Goal: Task Accomplishment & Management: Use online tool/utility

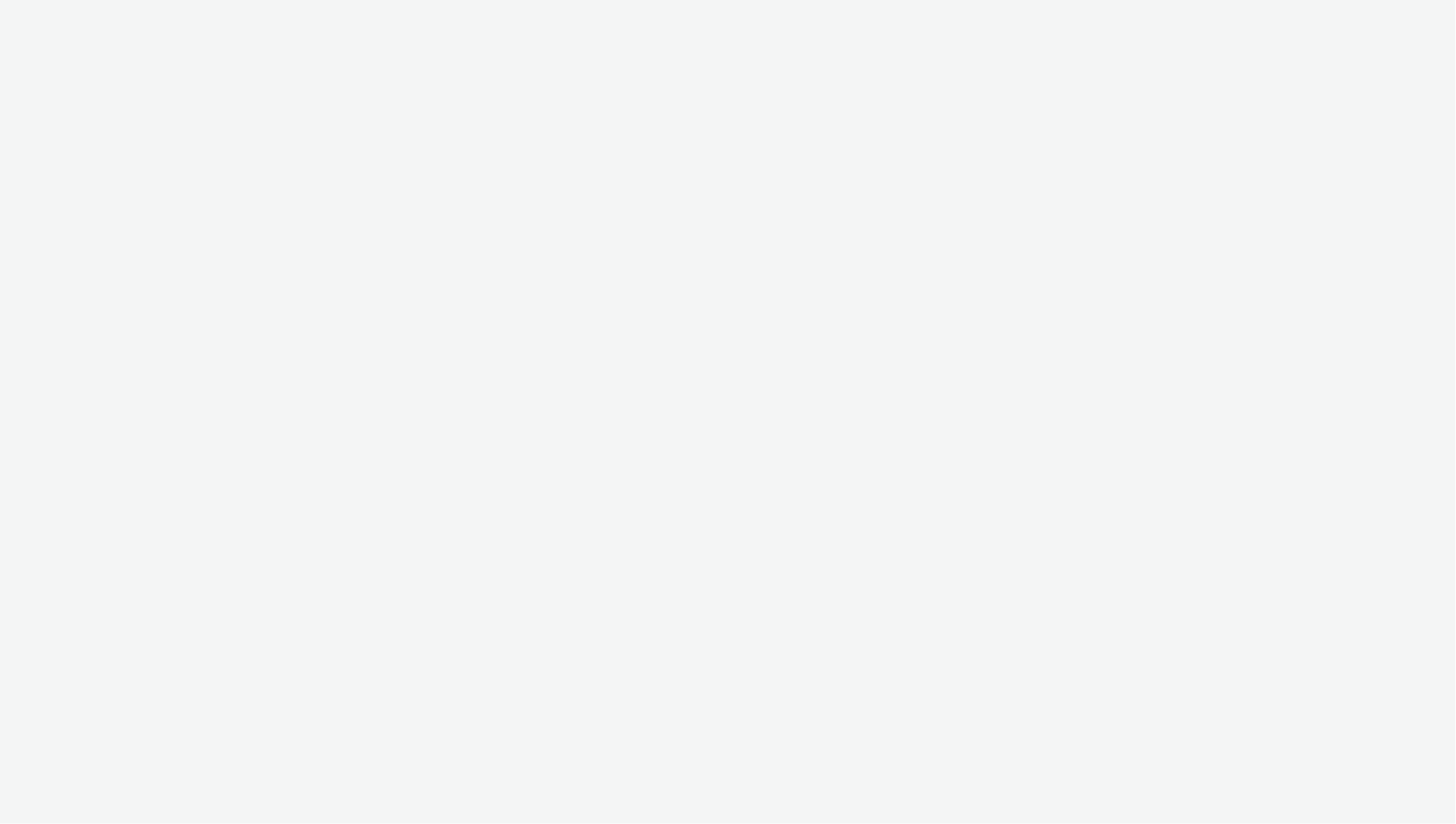
select select "ac009755-aa48-4799-8050-7a339a378eb8"
select select "79162ed7-0017-4339-93b0-3399b708648f"
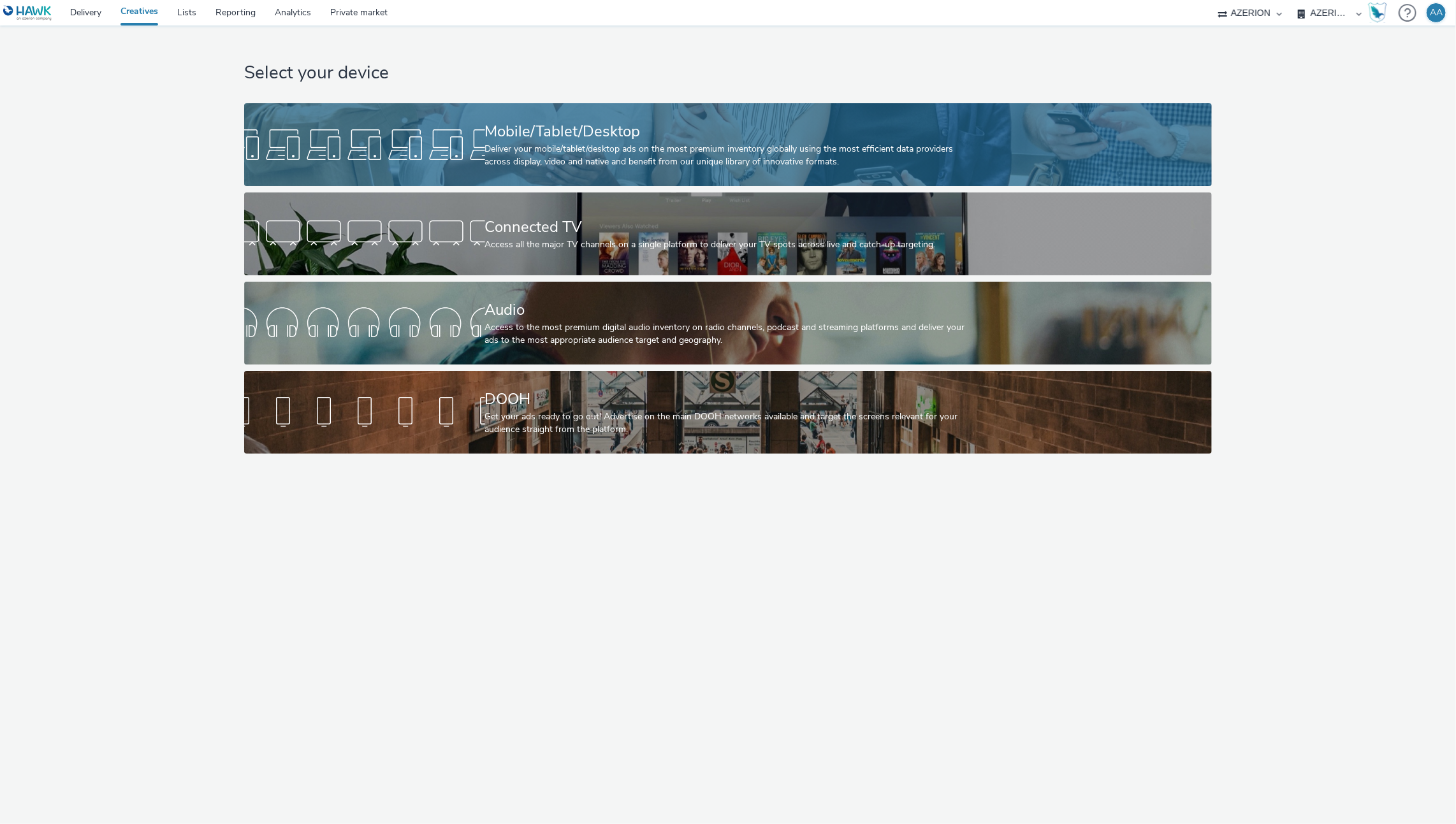
click at [537, 147] on div "Deliver your mobile/tablet/desktop ads on the most premium inventory globally u…" at bounding box center [726, 156] width 482 height 26
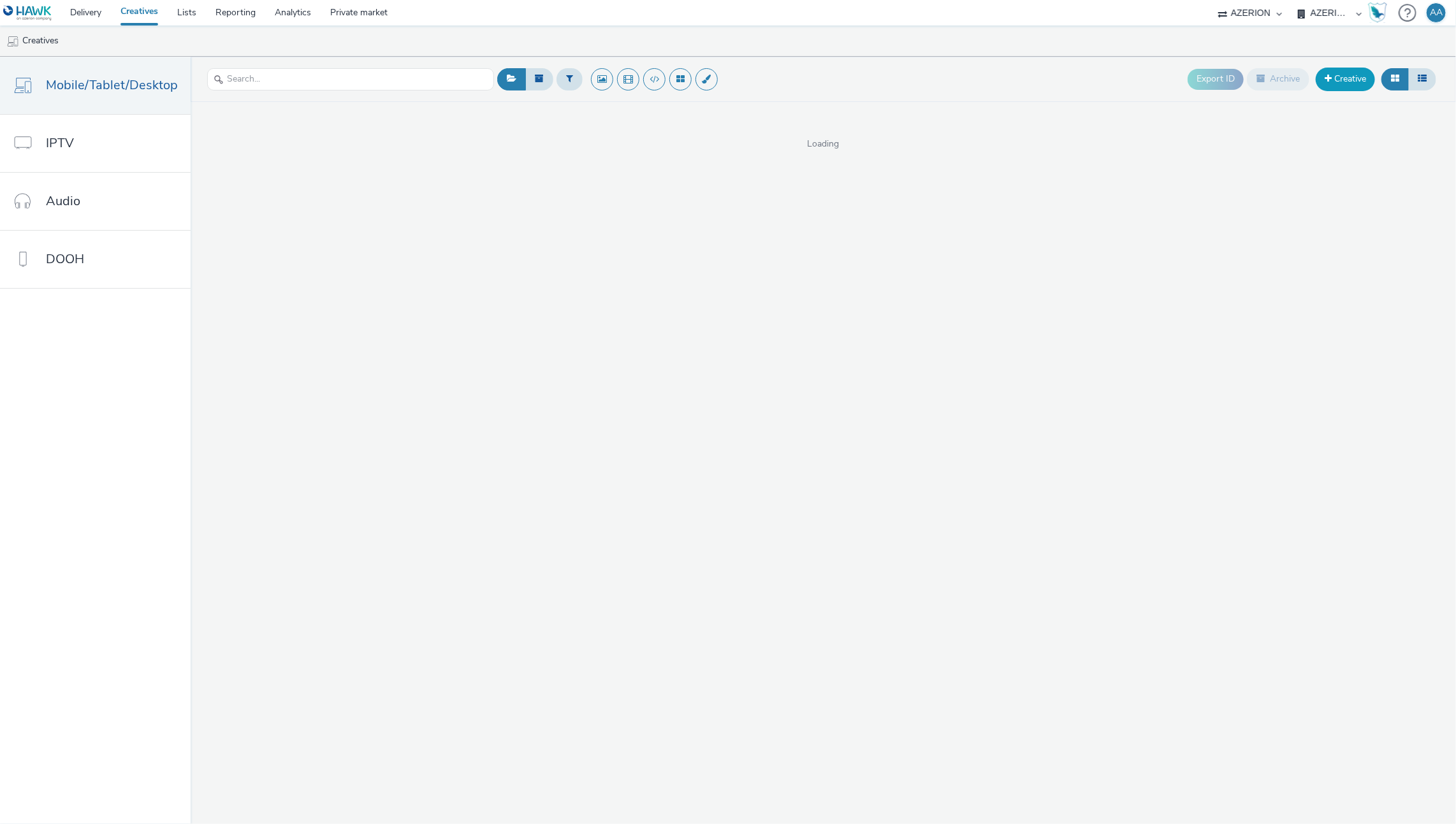
click at [1342, 83] on link "Creative" at bounding box center [1345, 78] width 59 height 23
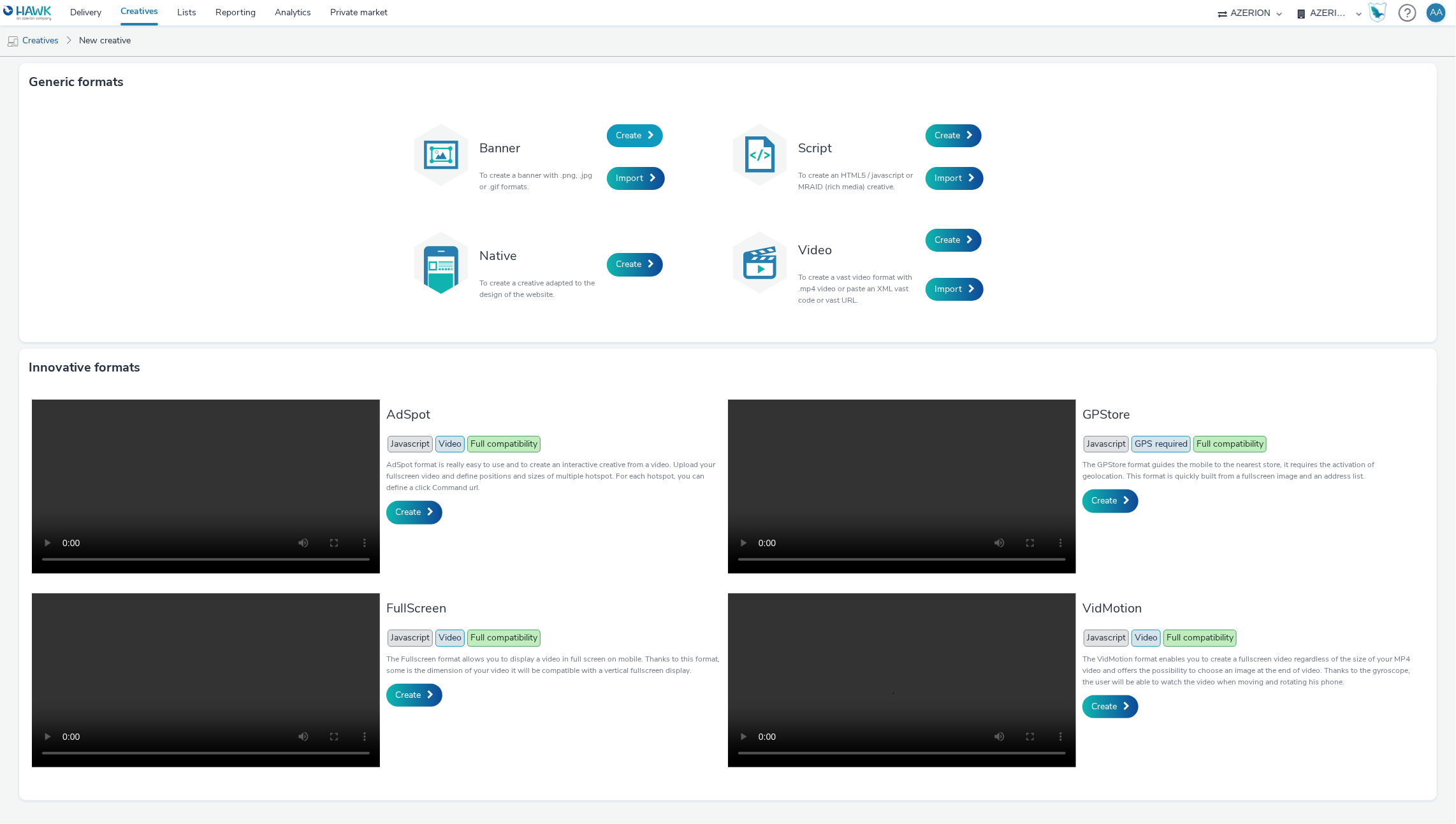
click at [621, 136] on span "Create" at bounding box center [628, 135] width 25 height 12
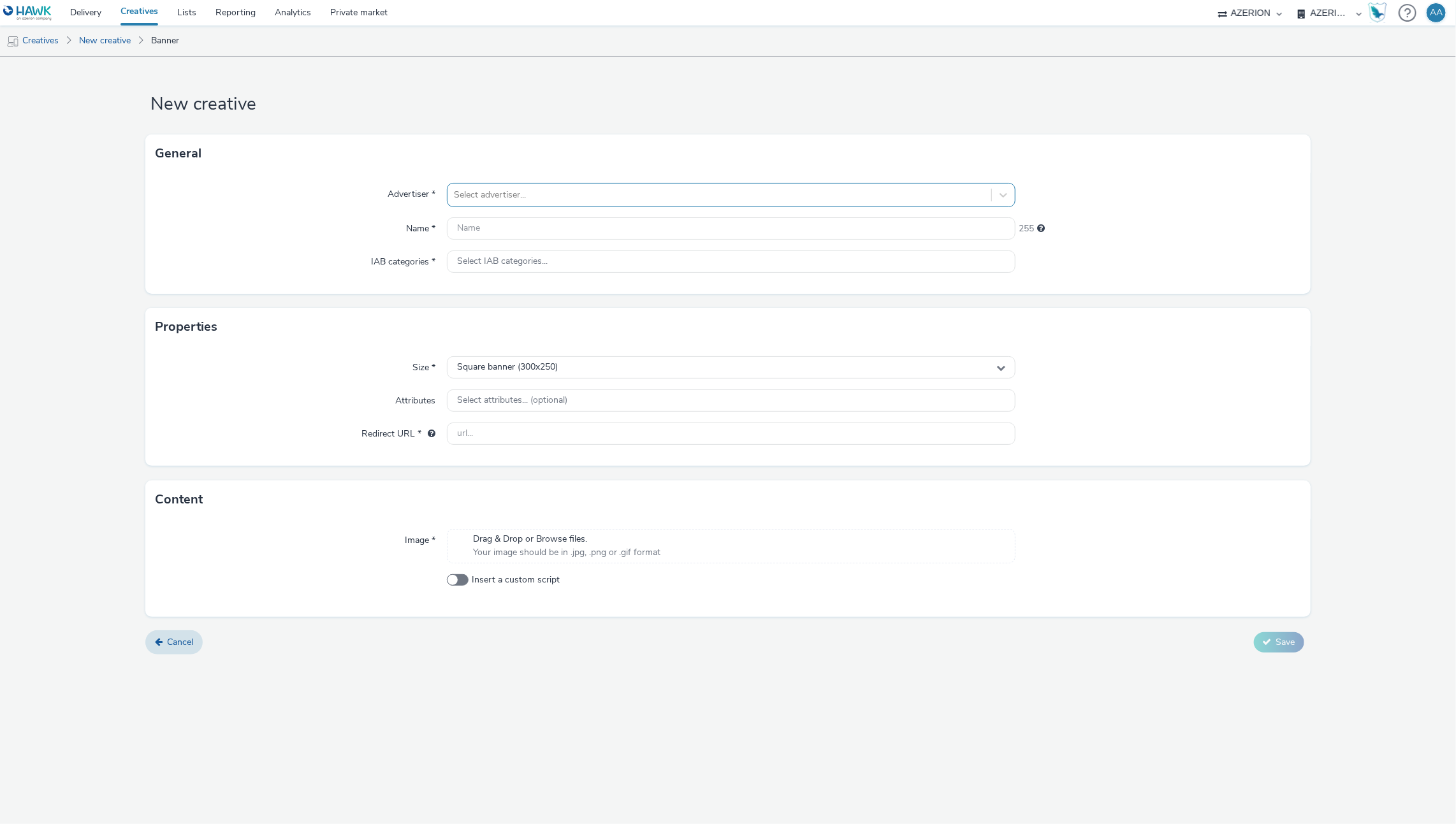
click at [491, 195] on div at bounding box center [720, 195] width 532 height 15
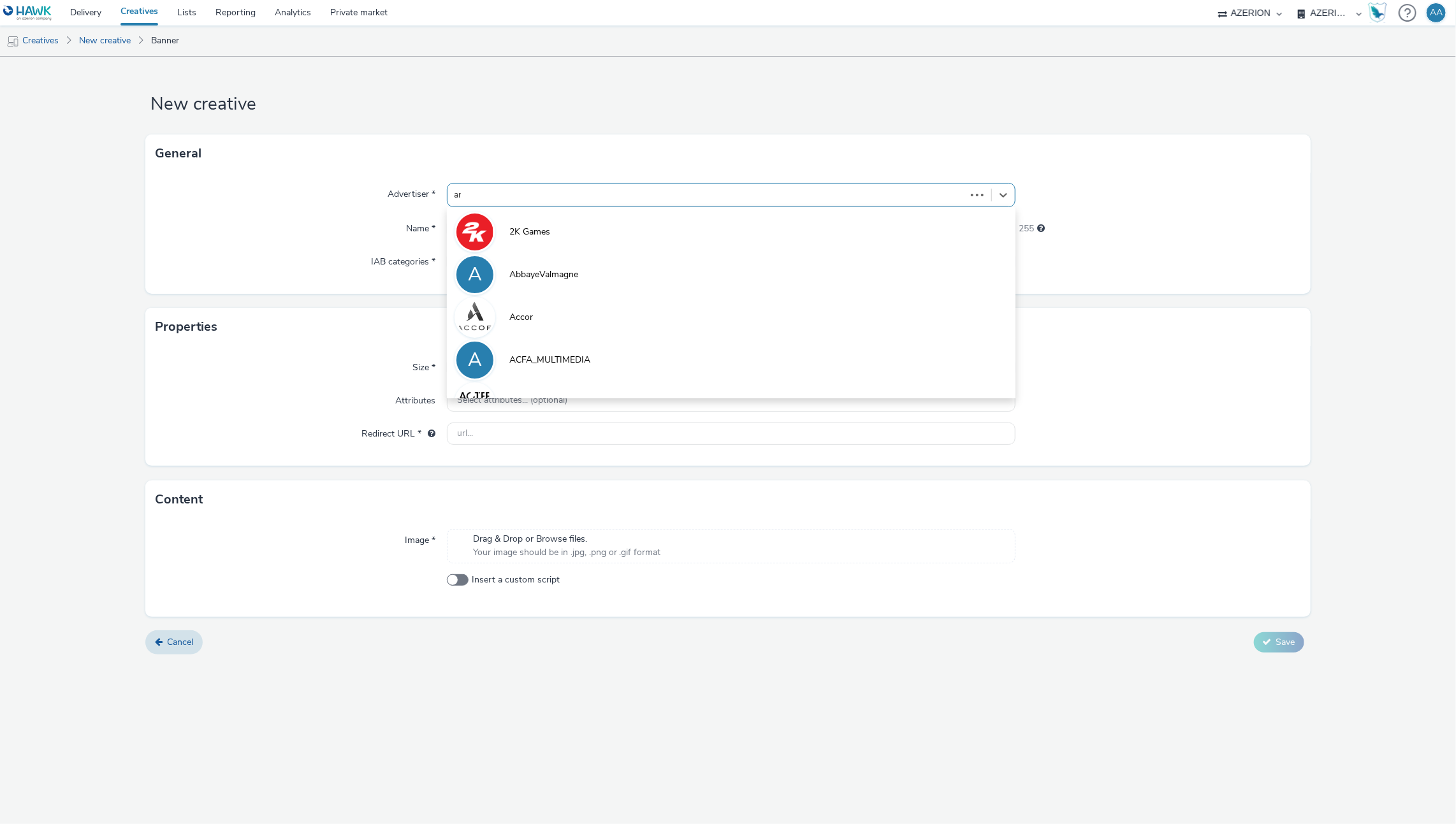
type input "amu"
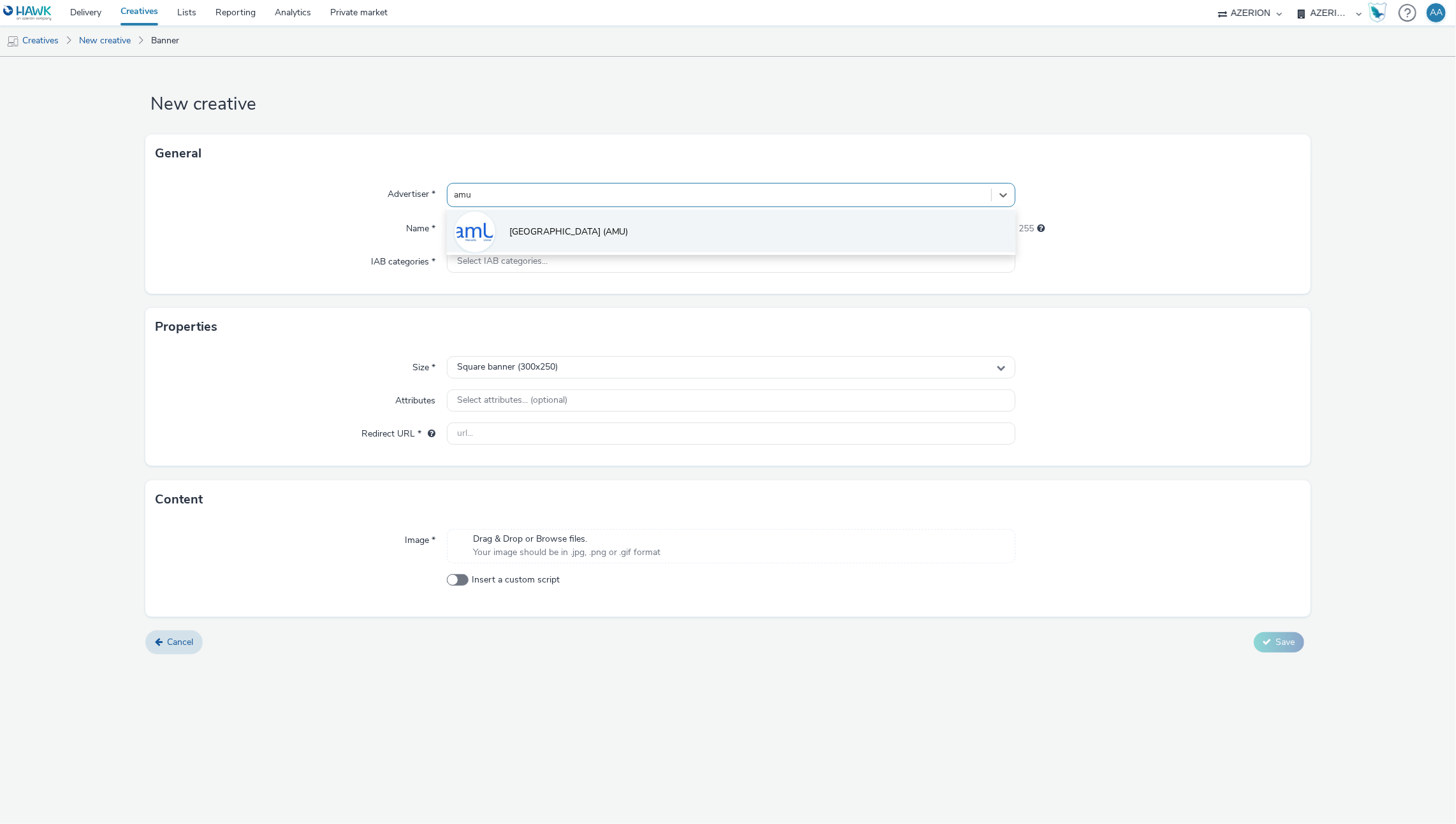
click at [538, 227] on span "[GEOGRAPHIC_DATA] (AMU)" at bounding box center [568, 232] width 119 height 13
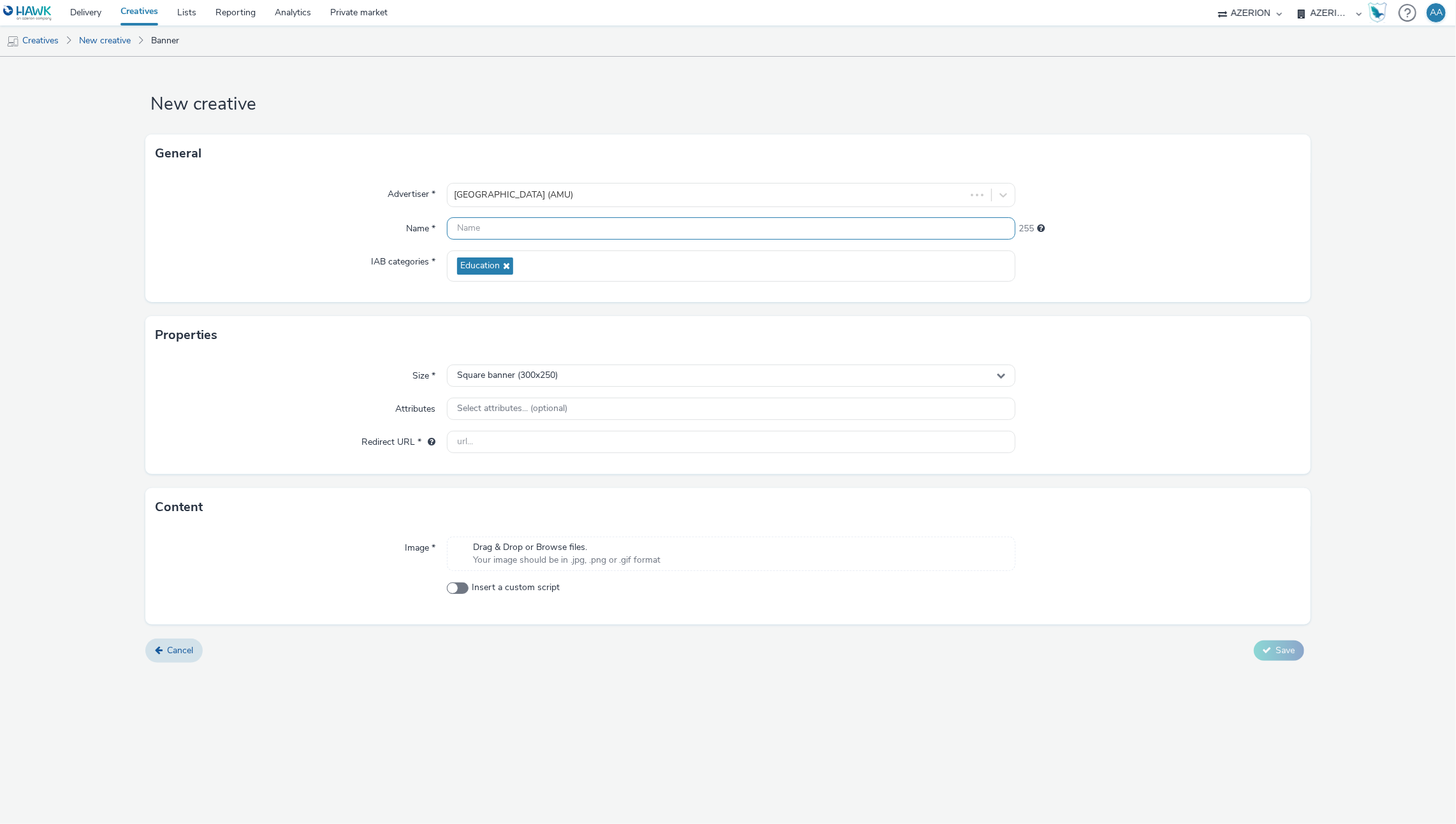
click at [549, 227] on input "text" at bounding box center [731, 228] width 569 height 22
paste input "FR_CMIMedia_AMU_DuEngagementEtudiant_Mobile_SeptOct_2025"
click at [667, 228] on input "FR_CMIMedia_AMU_DuEngagementEtudiant_Mobile_SeptOct_2025" at bounding box center [731, 228] width 569 height 22
click at [822, 220] on input "FR_CMIMedia_AMU_DuEngagementEtudiant_MobileInApp_SeptOct_2025" at bounding box center [731, 228] width 569 height 22
click at [813, 228] on input "FR_CMIMedia_AMU_DuEngagementEtudiant_MobileInApp_SeptOct_2025" at bounding box center [731, 228] width 569 height 22
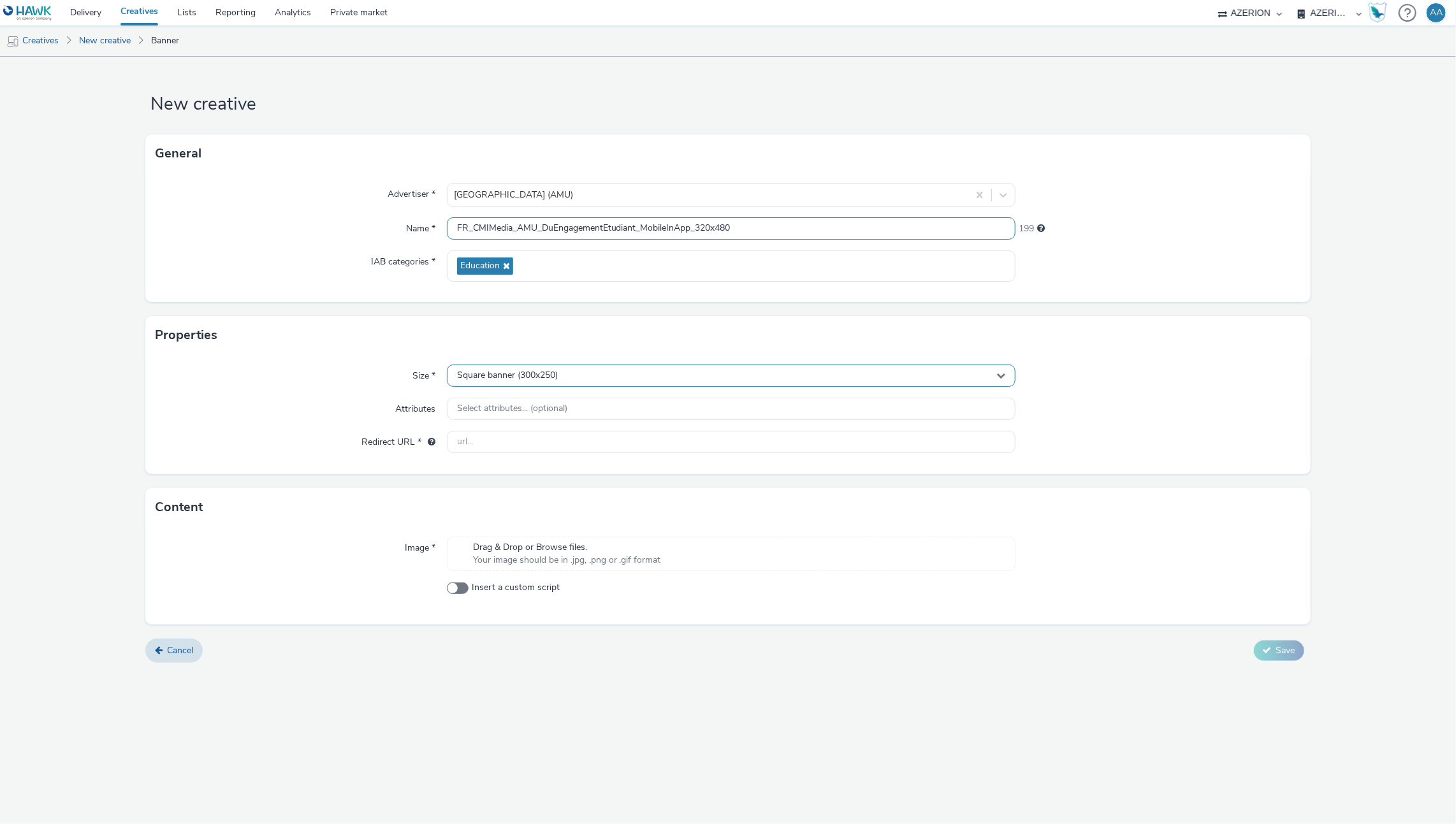
type input "FR_CMIMedia_AMU_DuEngagementEtudiant_MobileInApp_320x480"
click at [757, 367] on div "Square banner (300x250)" at bounding box center [731, 376] width 569 height 22
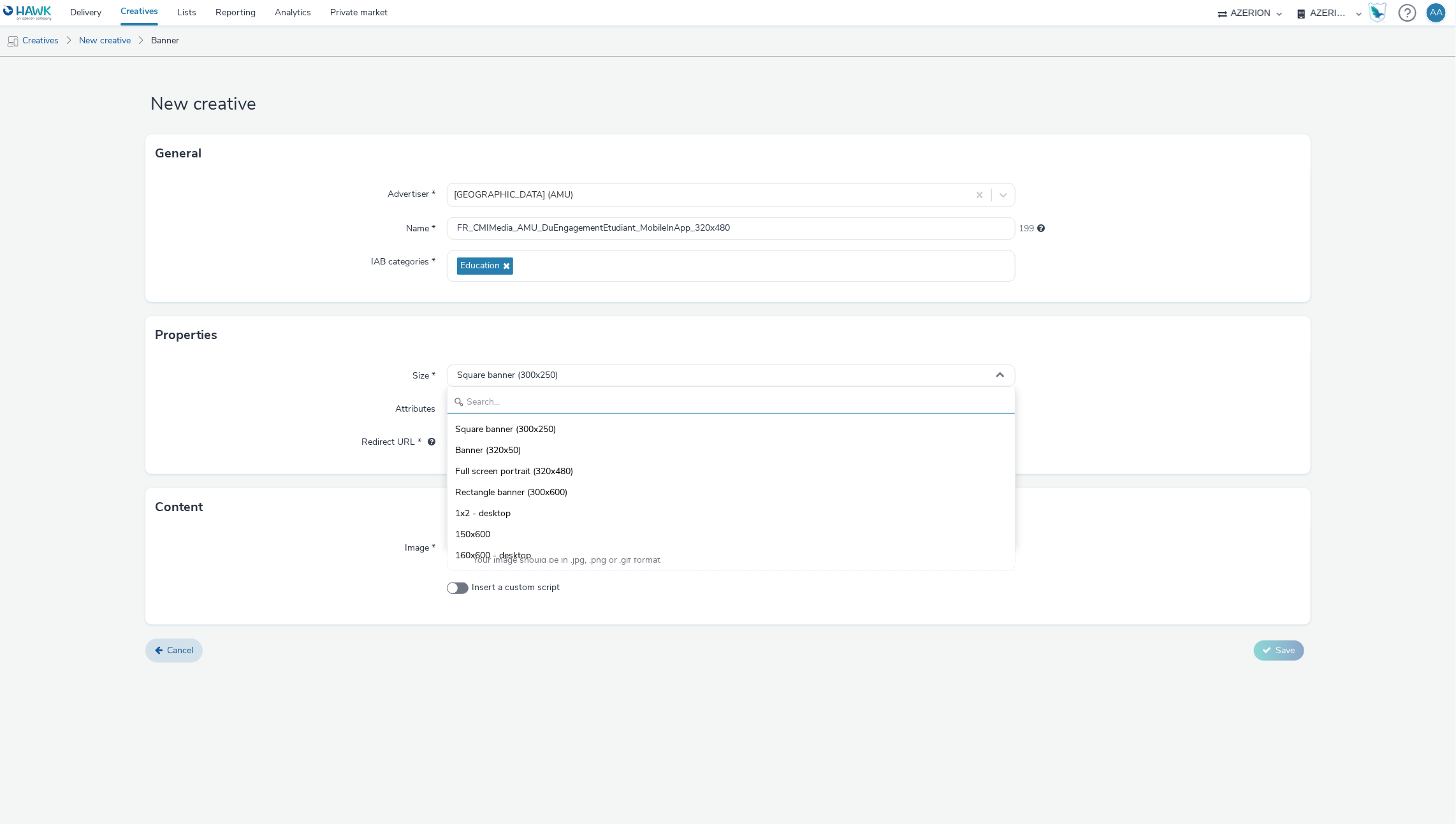
click at [638, 404] on input "text" at bounding box center [731, 402] width 568 height 22
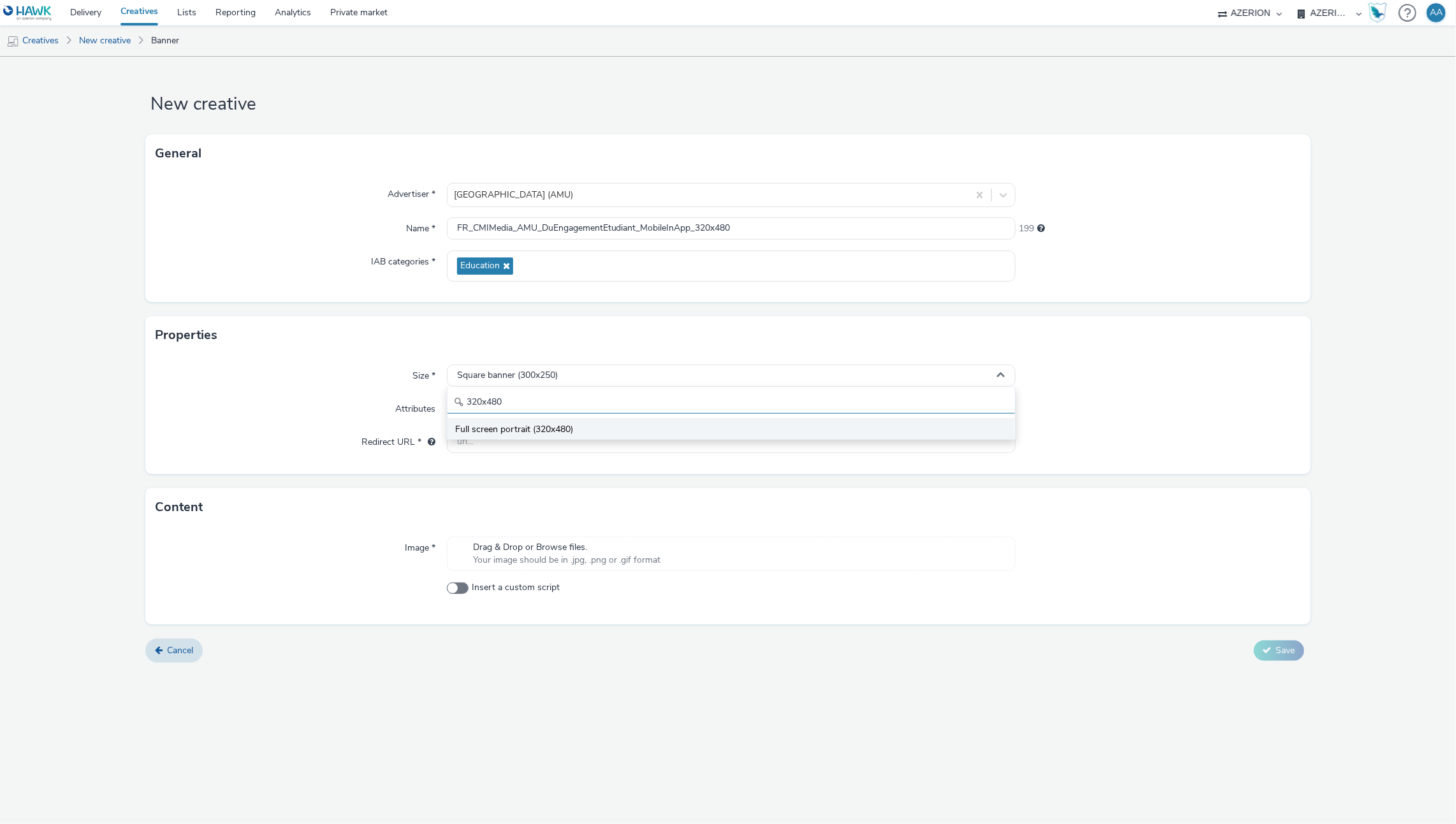
type input "320x480"
click at [654, 433] on li "Full screen portrait (320x480)" at bounding box center [731, 429] width 568 height 21
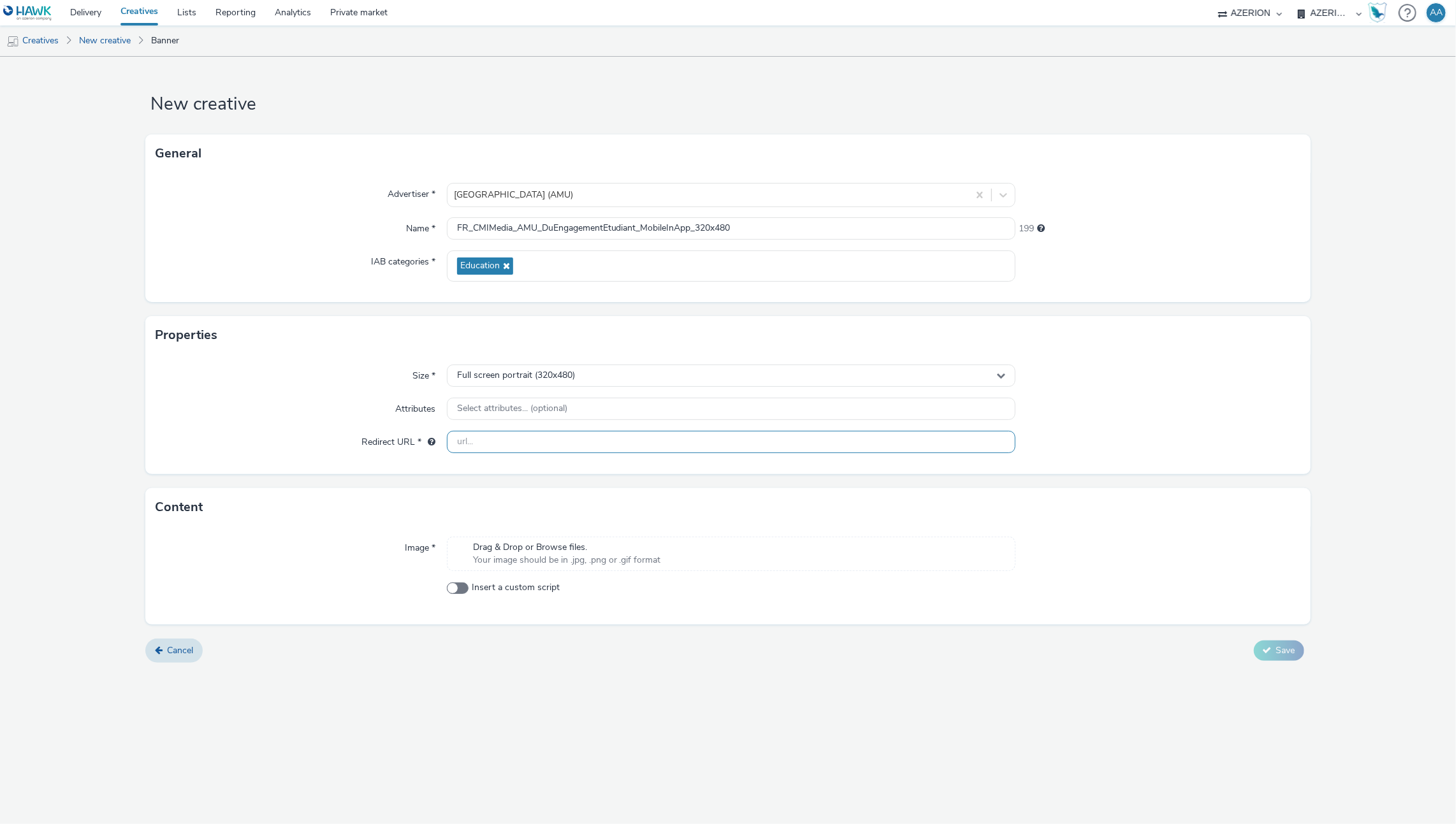
click at [598, 433] on input "text" at bounding box center [731, 442] width 569 height 22
paste input "[URL][DOMAIN_NAME]"
type input "[URL][DOMAIN_NAME]"
click at [1220, 433] on div at bounding box center [1157, 442] width 284 height 23
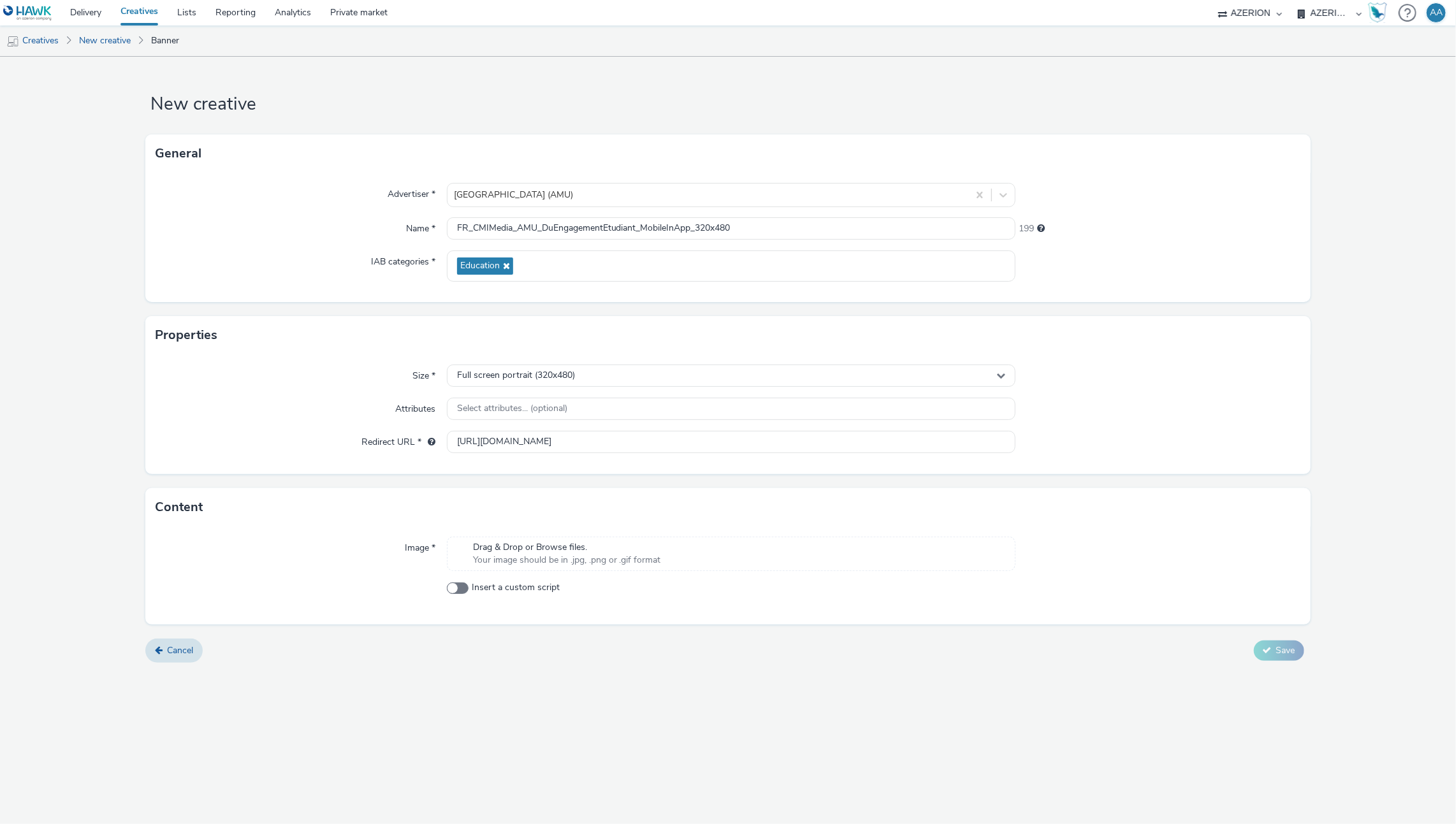
click at [665, 551] on div "Drag & Drop or Browse files. Your image should be in .jpg, .png or .gif format" at bounding box center [567, 554] width 201 height 26
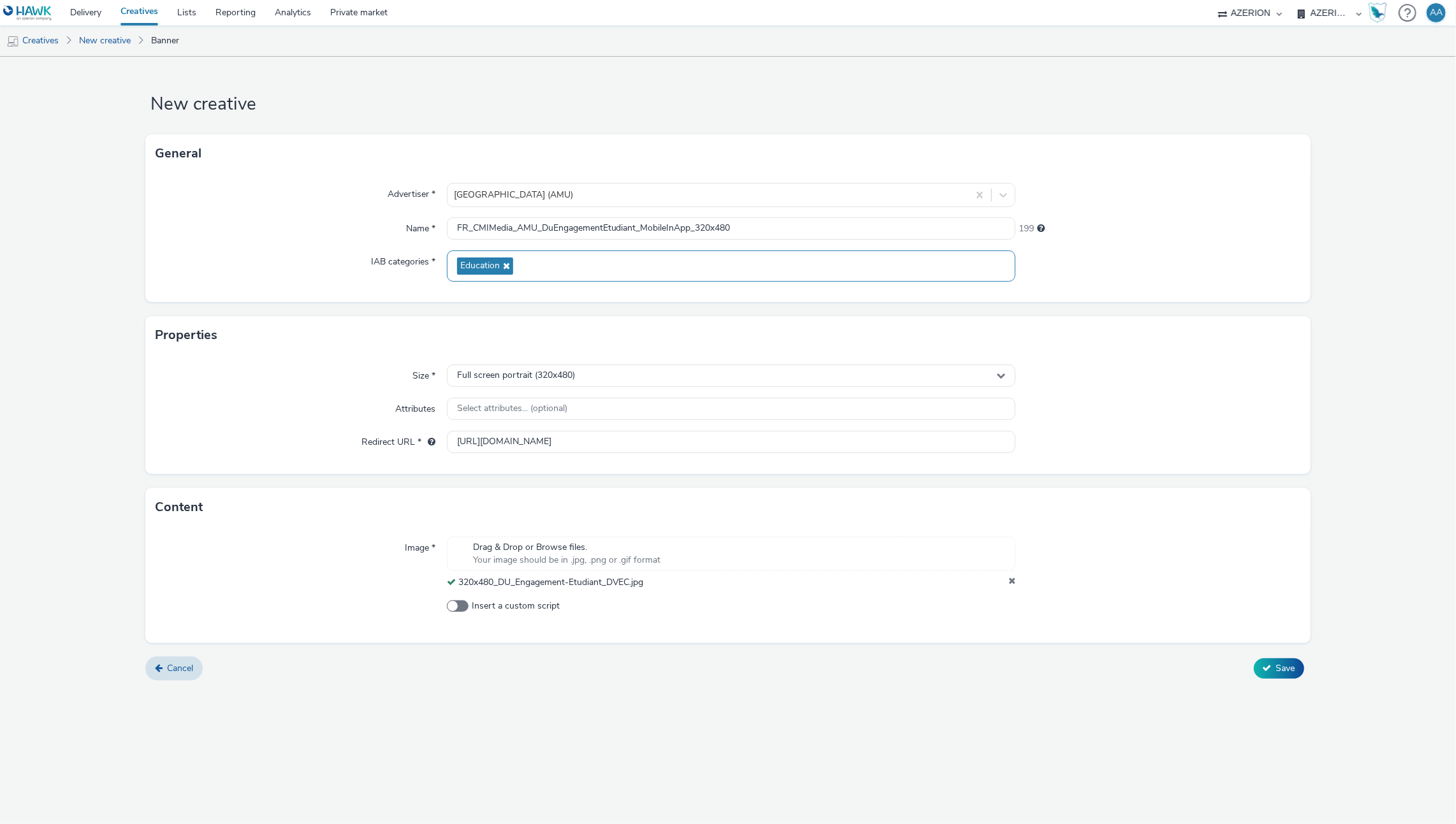
click at [758, 259] on div "Education" at bounding box center [731, 265] width 569 height 31
click at [731, 235] on input "FR_CMIMedia_AMU_DuEngagementEtudiant_MobileInApp_320x480" at bounding box center [731, 228] width 569 height 22
click at [1377, 468] on form "New creative General Advertiser * [GEOGRAPHIC_DATA] (AMU) Name * FR_CMIMedia_AM…" at bounding box center [728, 373] width 1456 height 633
click at [1277, 662] on span "Save" at bounding box center [1286, 669] width 19 height 12
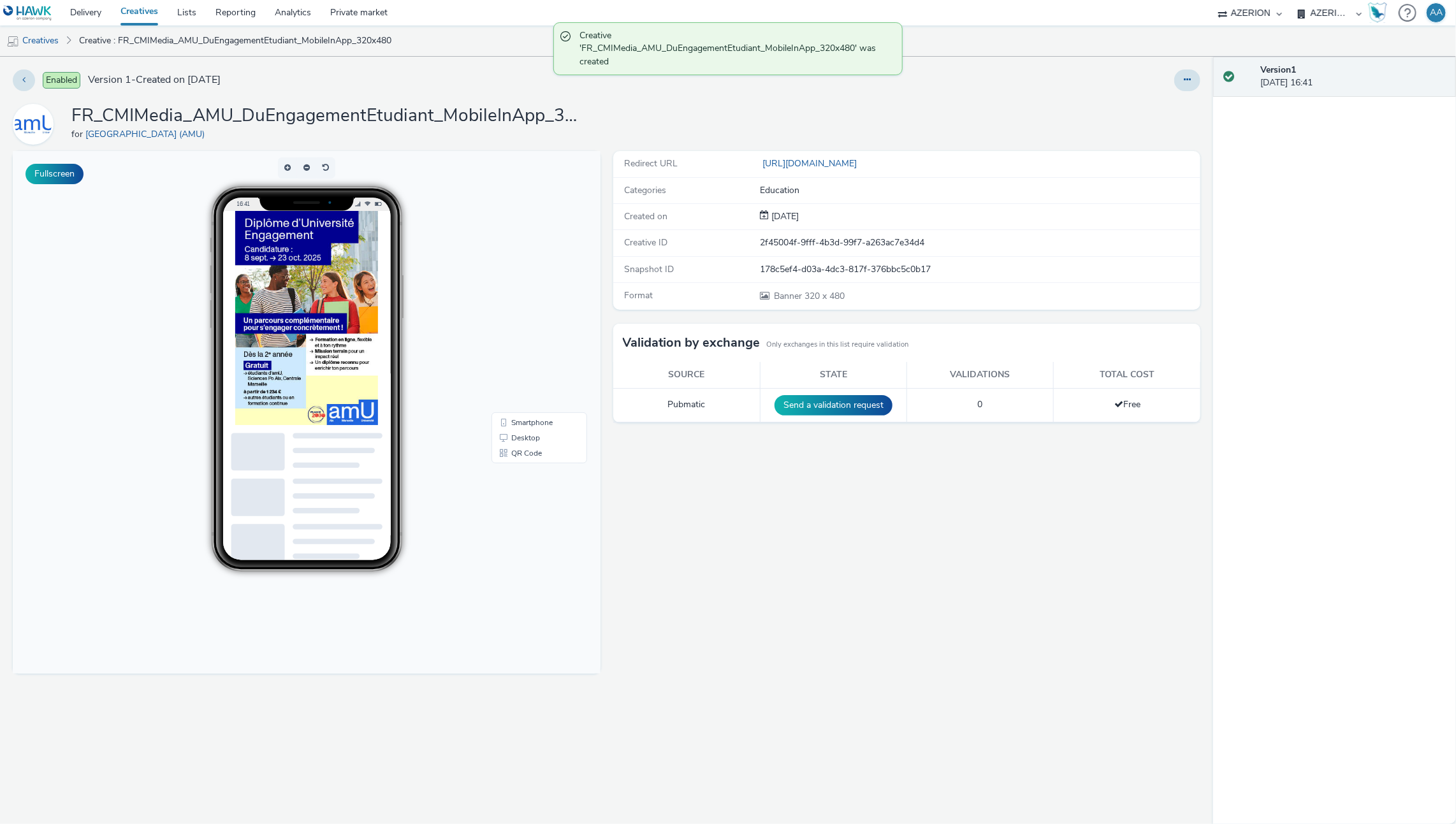
click at [311, 281] on img at bounding box center [307, 318] width 143 height 214
click at [308, 329] on img at bounding box center [307, 318] width 143 height 214
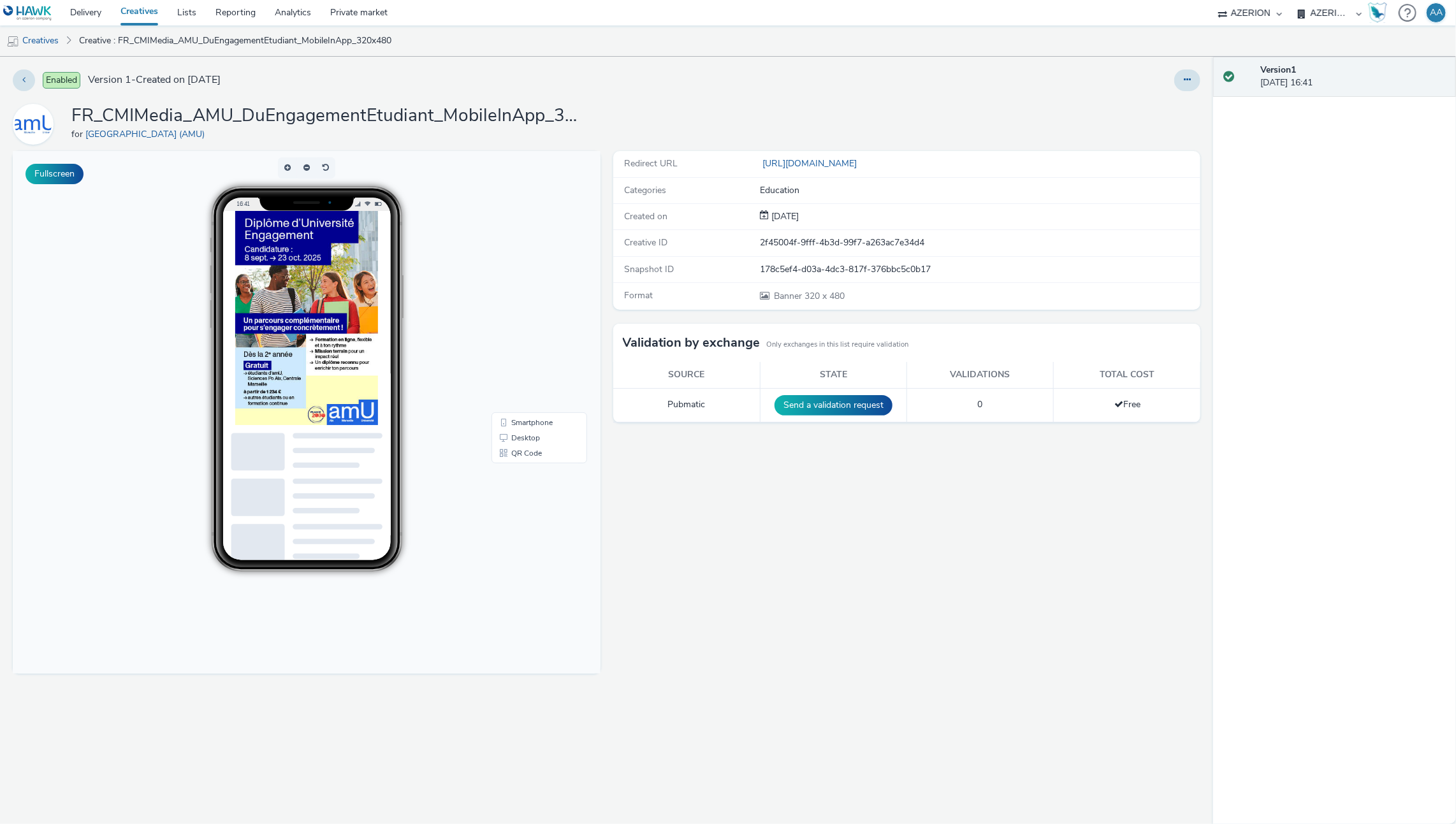
click at [317, 362] on img at bounding box center [307, 318] width 143 height 214
click at [319, 373] on img at bounding box center [307, 318] width 143 height 214
click at [243, 355] on img at bounding box center [307, 318] width 143 height 214
drag, startPoint x: 243, startPoint y: 355, endPoint x: 246, endPoint y: 278, distance: 77.1
click at [246, 278] on img at bounding box center [307, 318] width 143 height 214
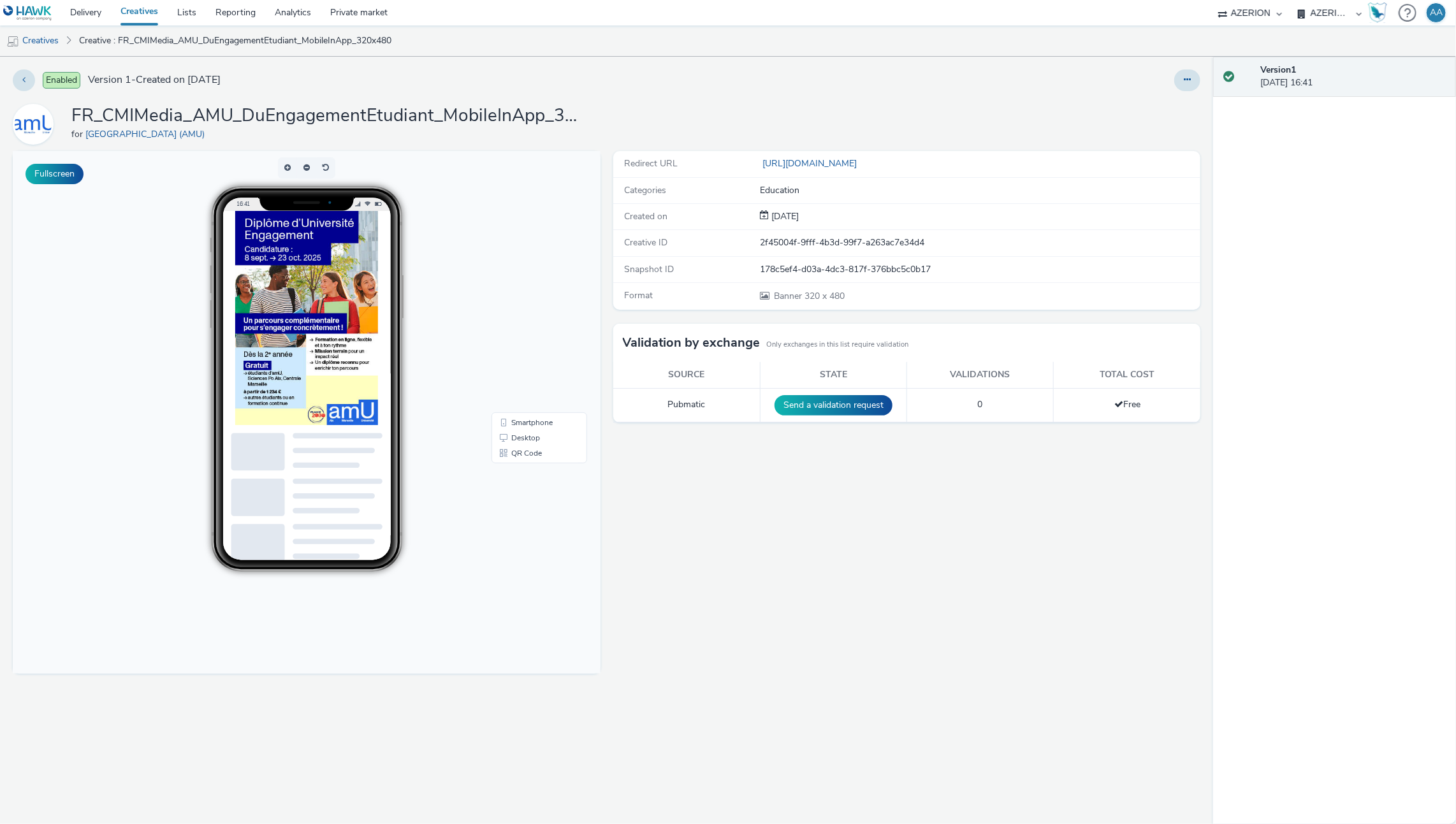
click at [247, 277] on img at bounding box center [307, 318] width 143 height 214
drag, startPoint x: 253, startPoint y: 273, endPoint x: 268, endPoint y: 273, distance: 15.0
click at [255, 273] on img at bounding box center [307, 318] width 143 height 214
click at [268, 273] on img at bounding box center [307, 318] width 143 height 214
click at [277, 273] on img at bounding box center [307, 318] width 143 height 214
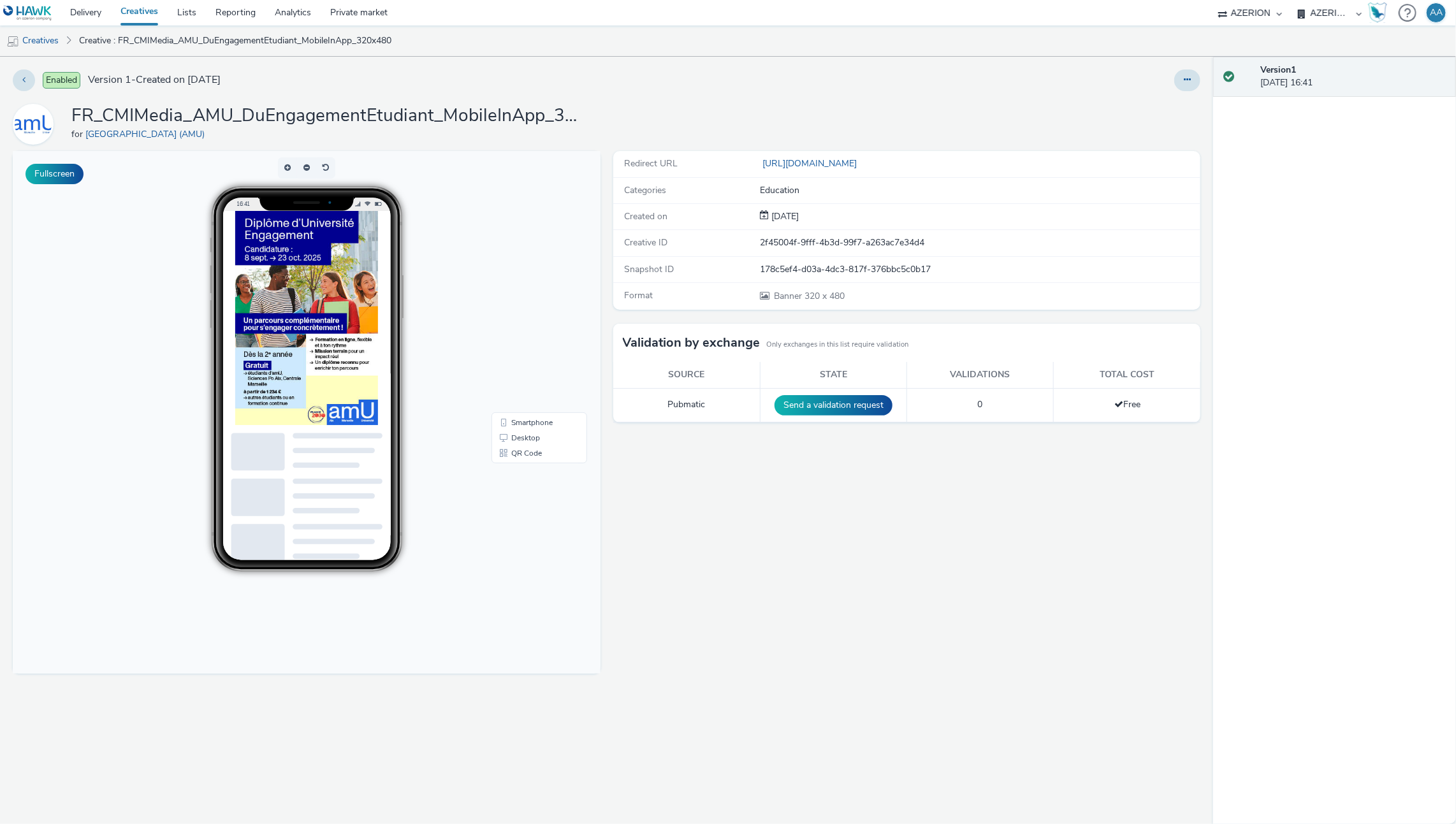
click at [281, 273] on img at bounding box center [307, 318] width 143 height 214
click at [354, 295] on img at bounding box center [307, 318] width 143 height 214
click at [134, 10] on link "Creatives" at bounding box center [139, 12] width 56 height 25
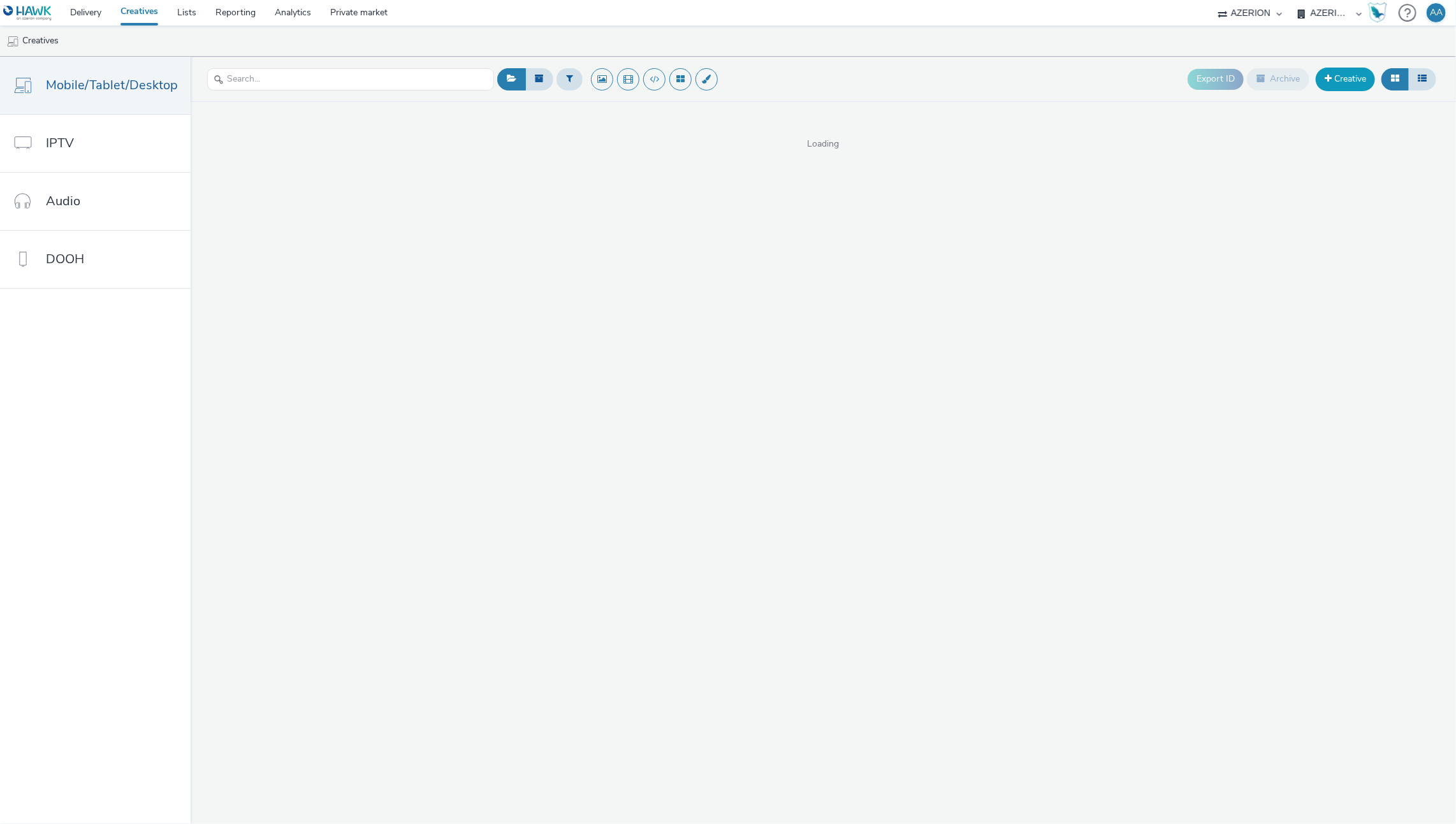
click at [1353, 85] on link "Creative" at bounding box center [1345, 78] width 59 height 23
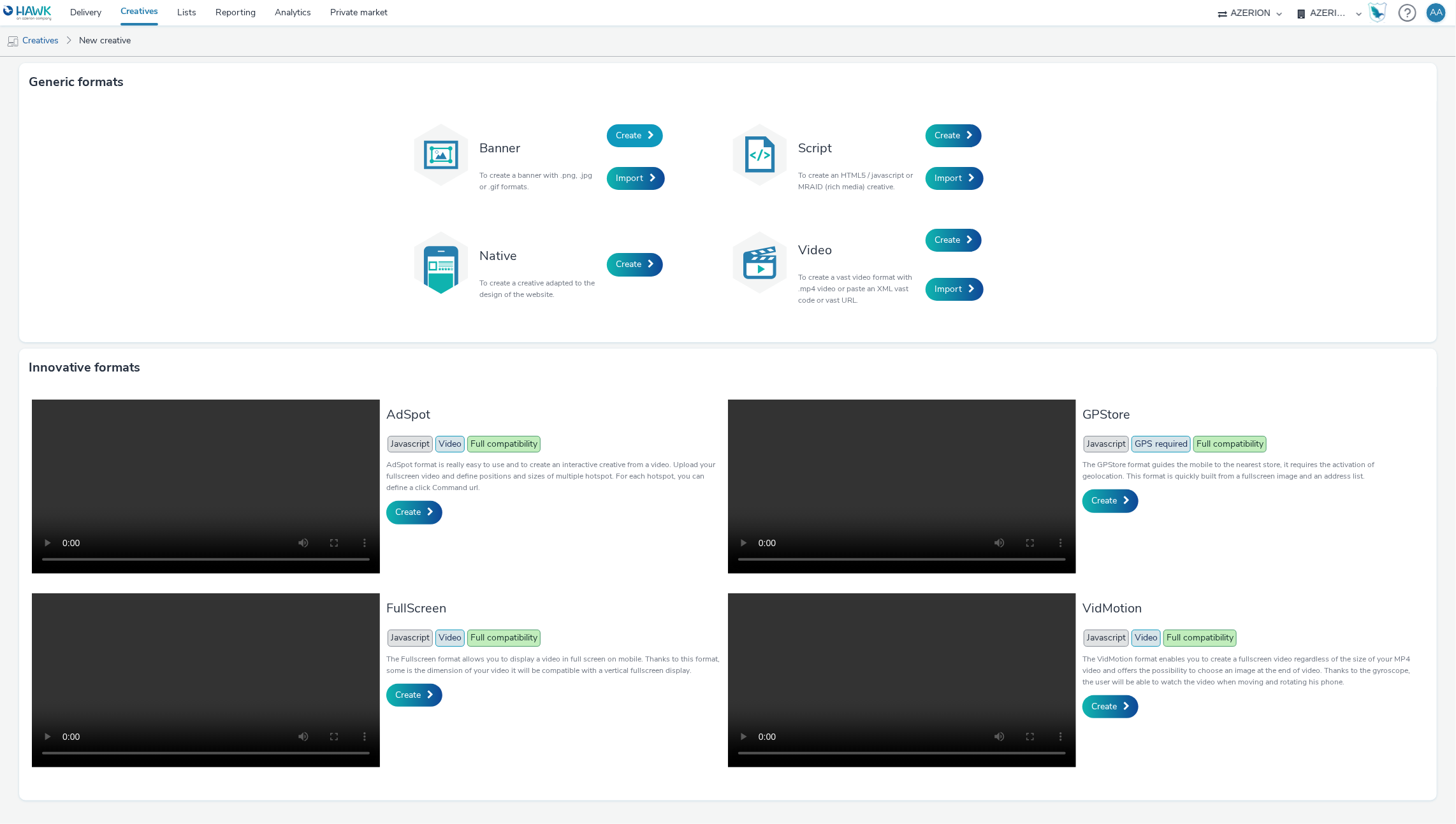
click at [632, 138] on span "Create" at bounding box center [628, 135] width 25 height 12
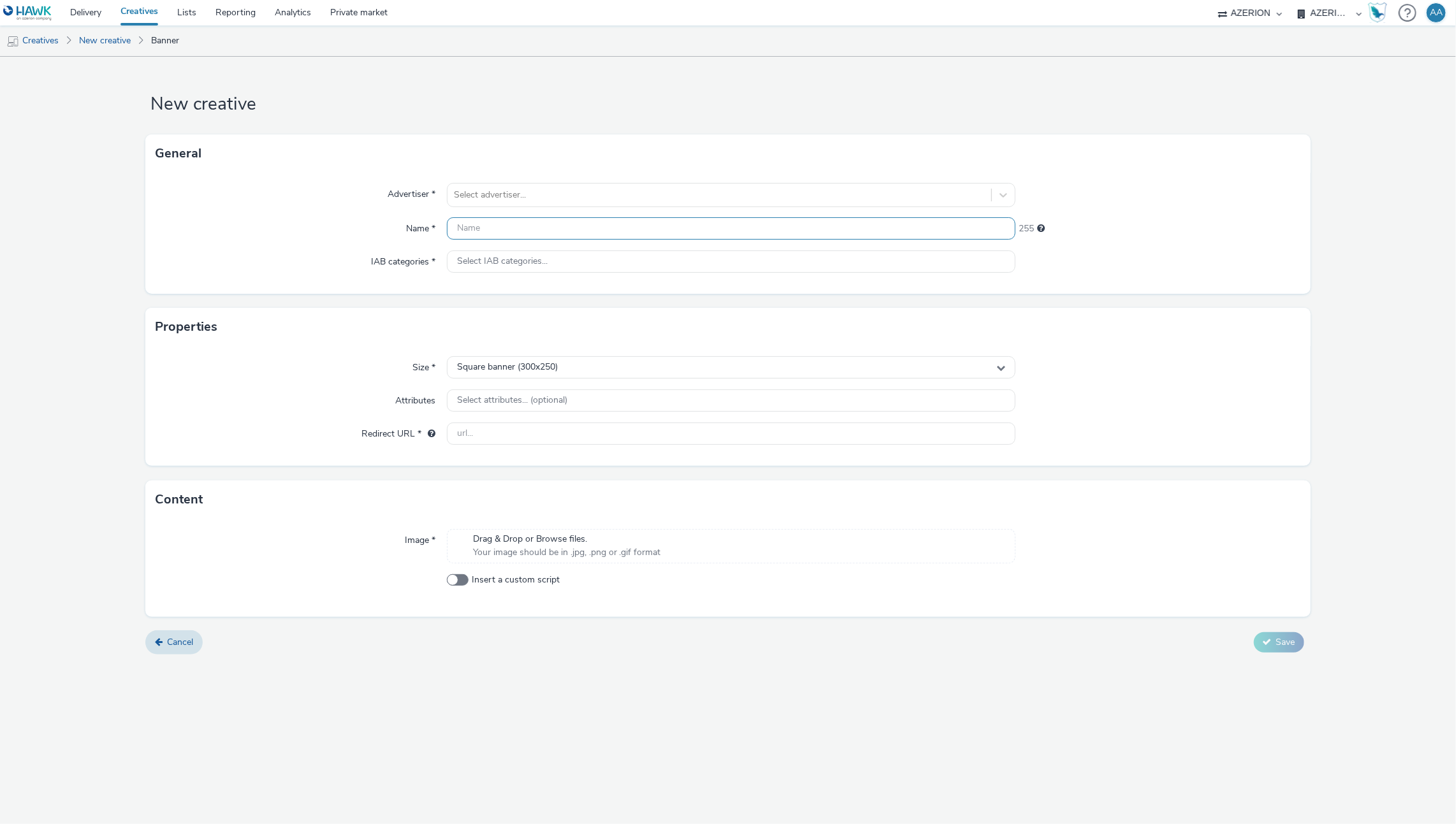
click at [567, 217] on input "text" at bounding box center [731, 228] width 569 height 22
paste input "FR_CMIMedia_AMU_DuEngagementEtudiant_MobileInApp_320x480"
type input "FR_CMIMedia_AMU_DuEngagementEtudiant_MobileInApp_320x50"
click at [507, 192] on div at bounding box center [720, 195] width 532 height 15
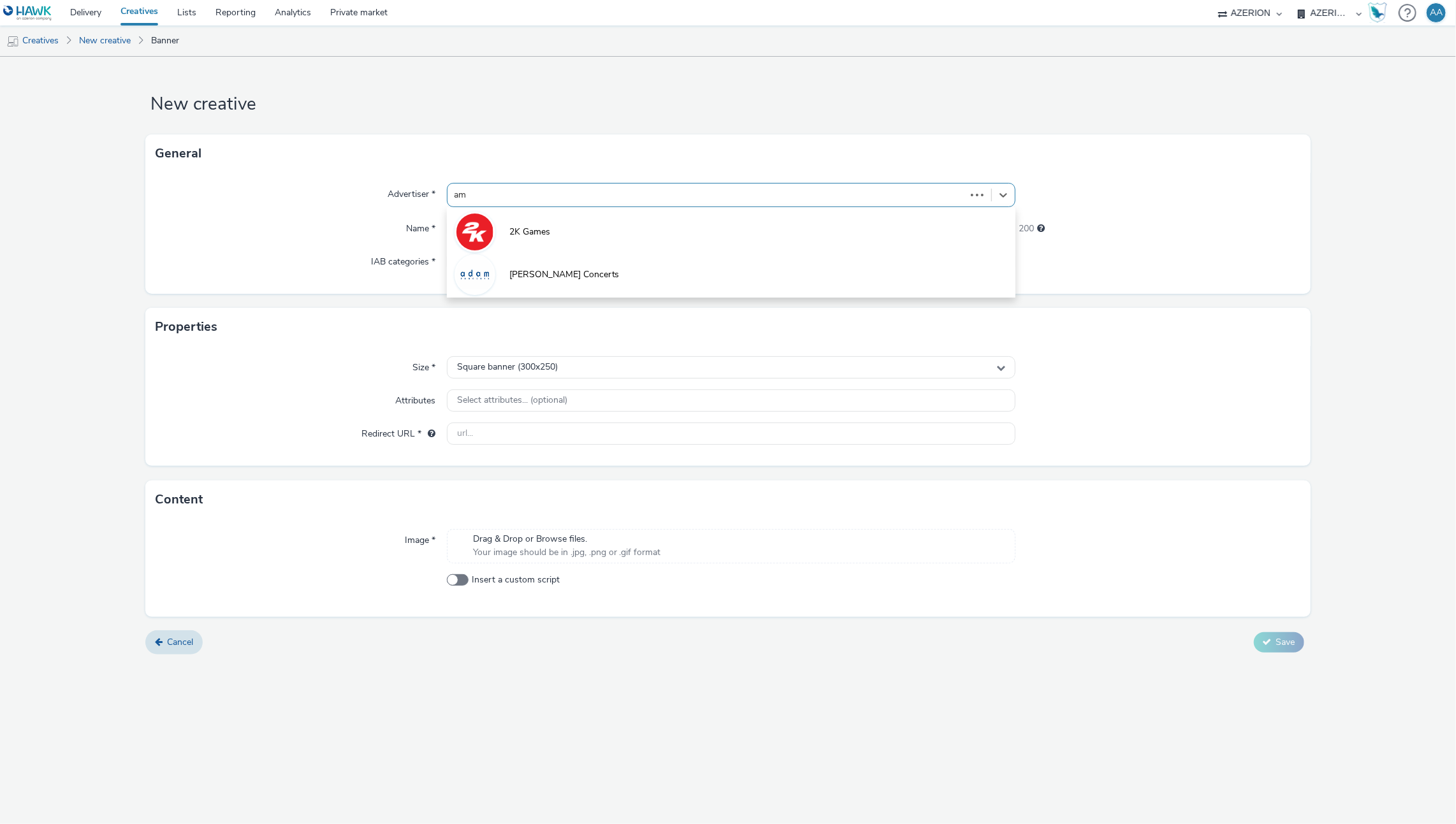
type input "amu"
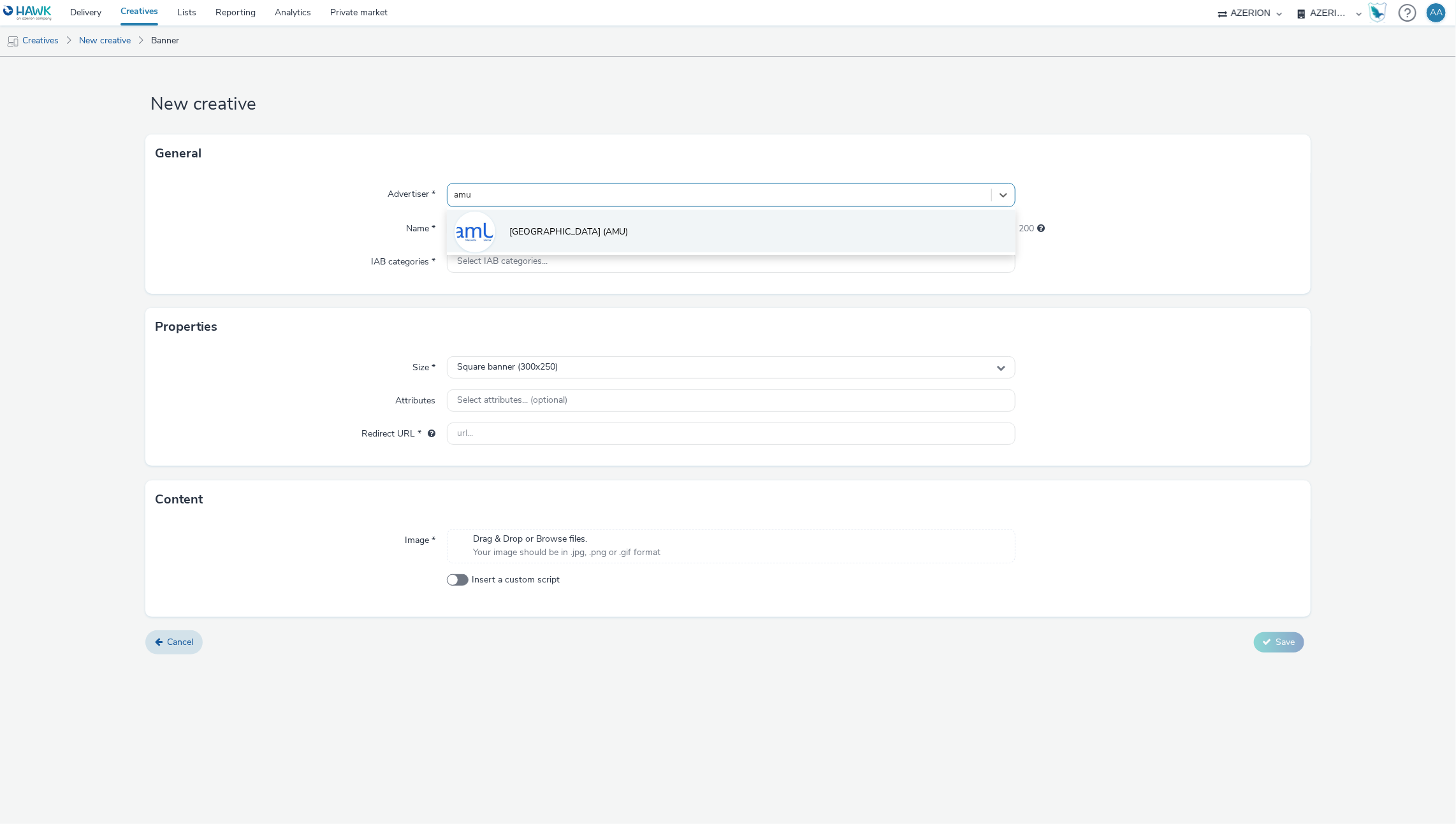
click at [525, 239] on li "[GEOGRAPHIC_DATA] (AMU)" at bounding box center [731, 231] width 569 height 43
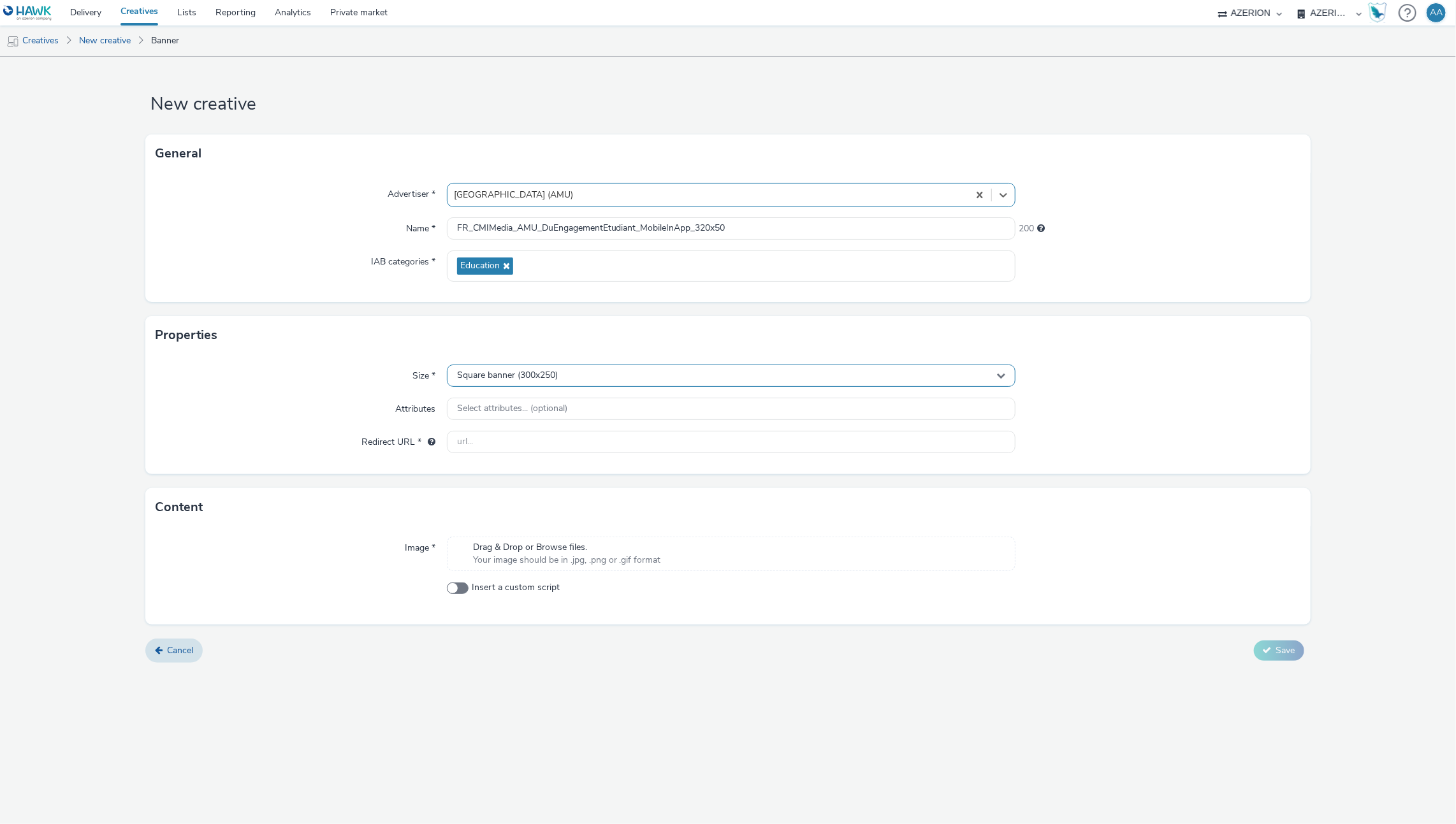
click at [561, 378] on div "Square banner (300x250)" at bounding box center [731, 376] width 569 height 22
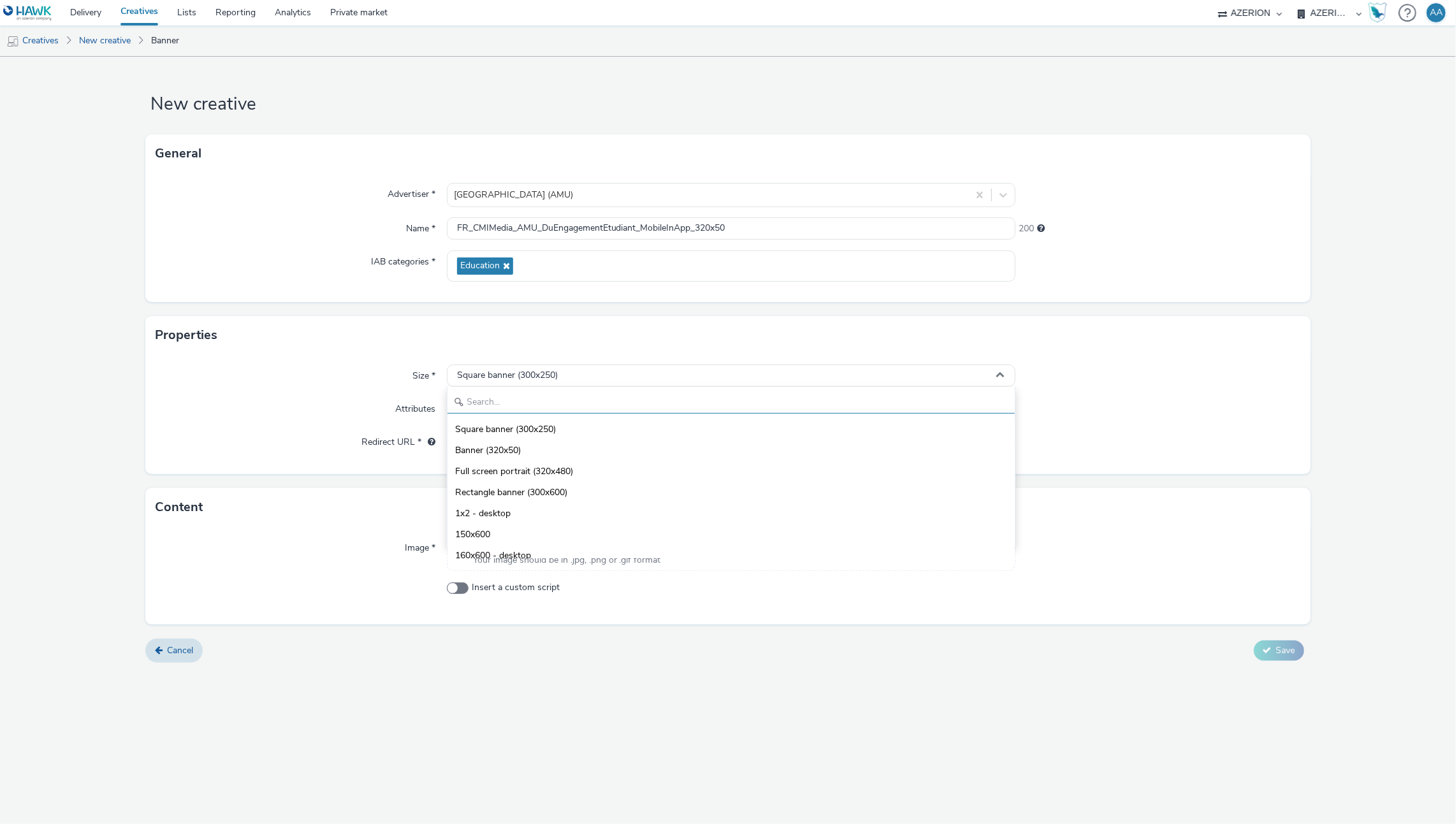
click at [559, 402] on input "text" at bounding box center [731, 402] width 568 height 22
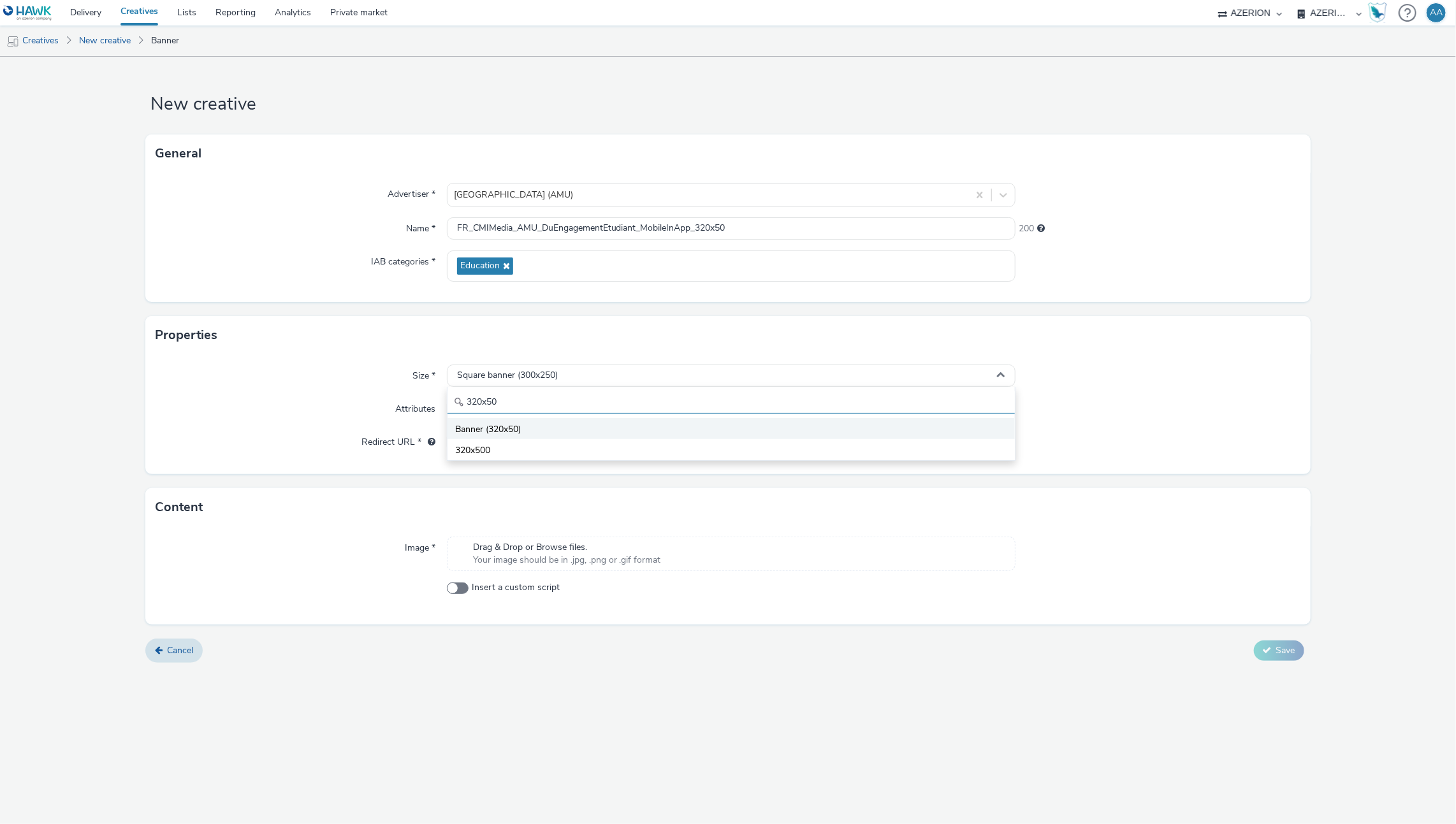
type input "320x50"
click at [563, 429] on li "Banner (320x50)" at bounding box center [731, 429] width 568 height 21
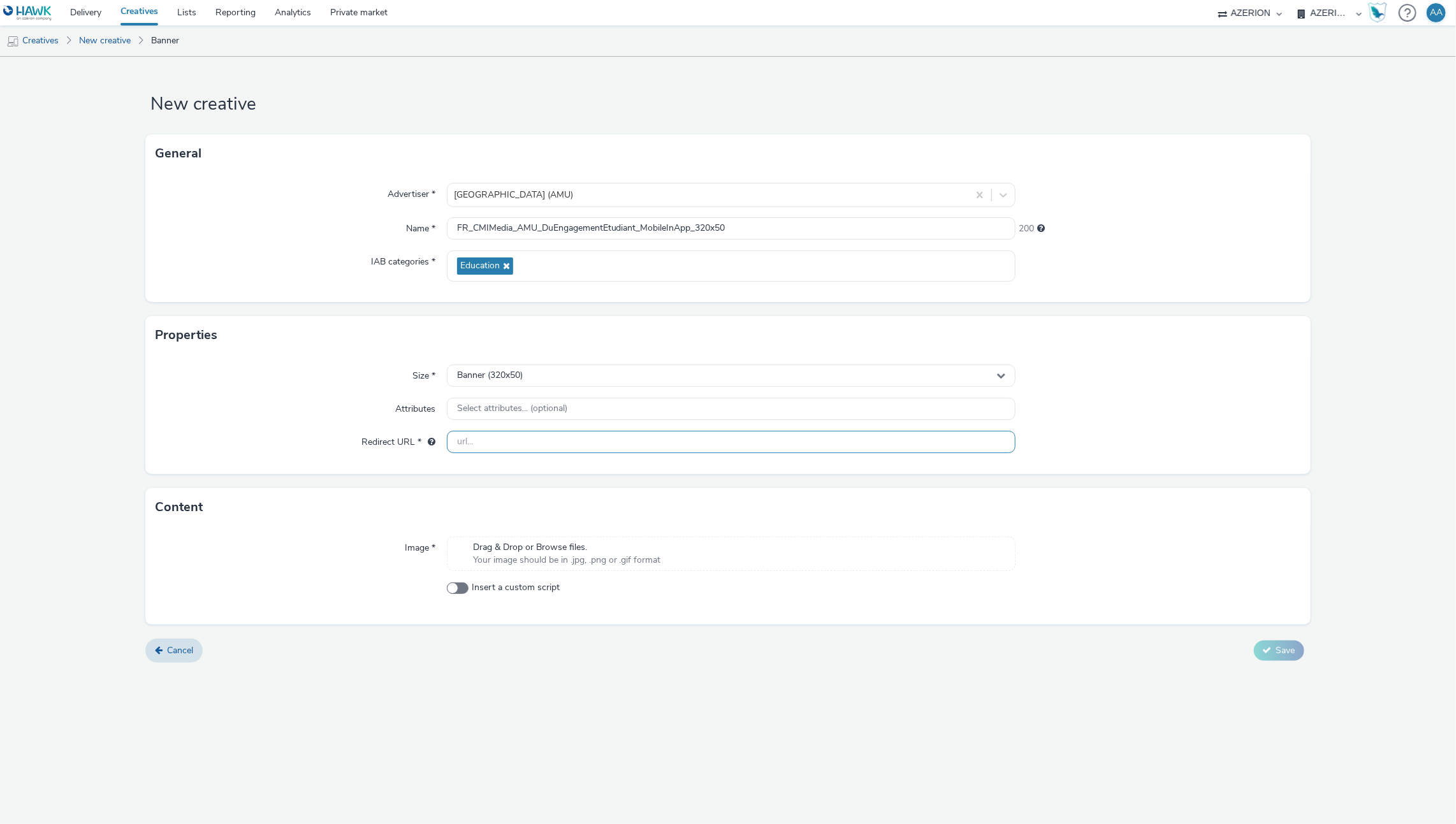
click at [473, 440] on input "text" at bounding box center [731, 442] width 569 height 22
paste input "[URL][DOMAIN_NAME]"
type input "[URL][DOMAIN_NAME]"
click at [1248, 464] on div "Size * Banner (320x50) Attributes Select attributes... (optional) Redirect URL …" at bounding box center [727, 414] width 1165 height 120
click at [698, 575] on div "Image * Drag & Drop or Browse files. Your image should be in .jpg, .png or .gif…" at bounding box center [727, 575] width 1165 height 98
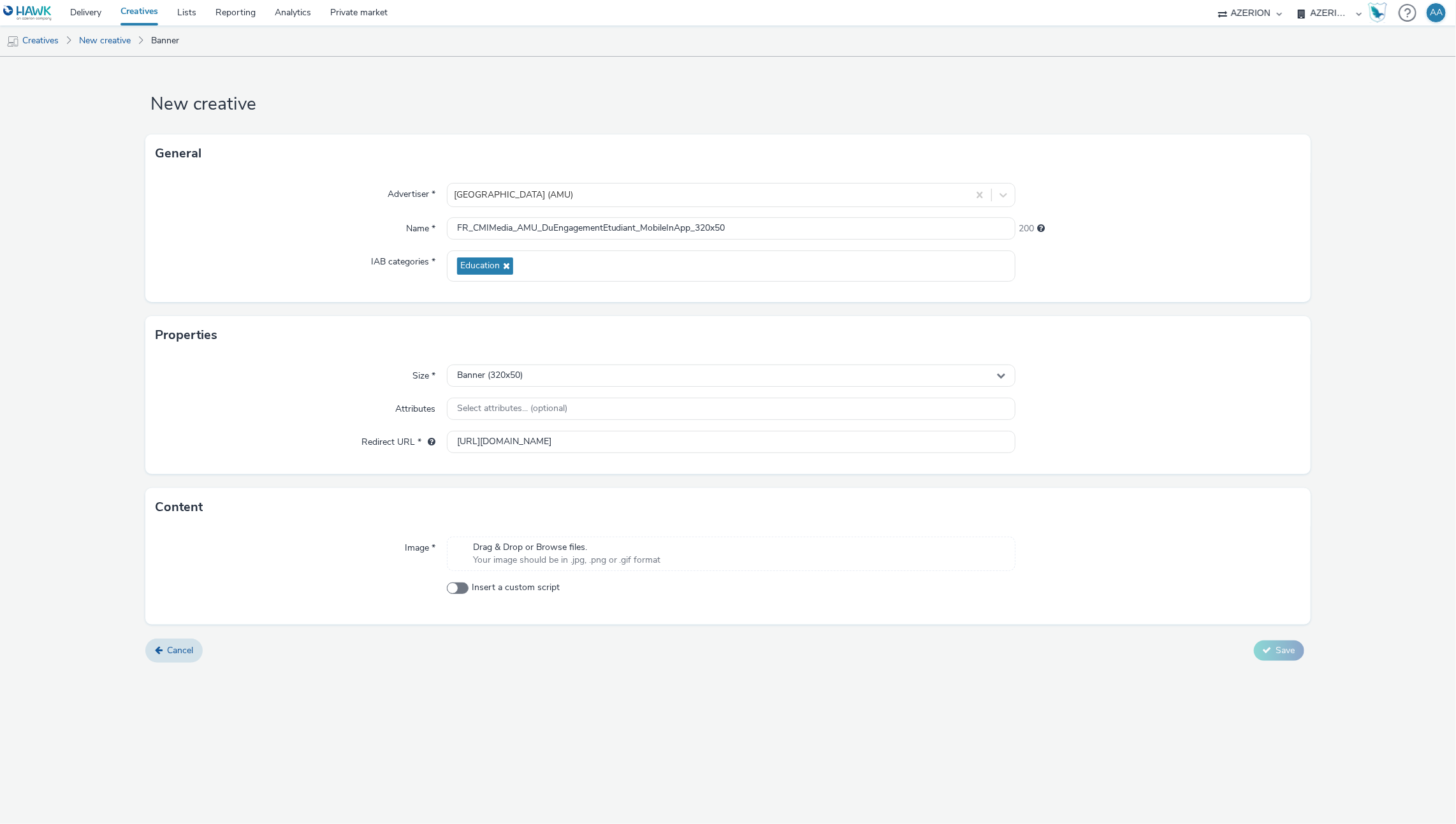
click at [681, 560] on div "Drag & Drop or Browse files. Your image should be in .jpg, .png or .gif format" at bounding box center [731, 554] width 569 height 34
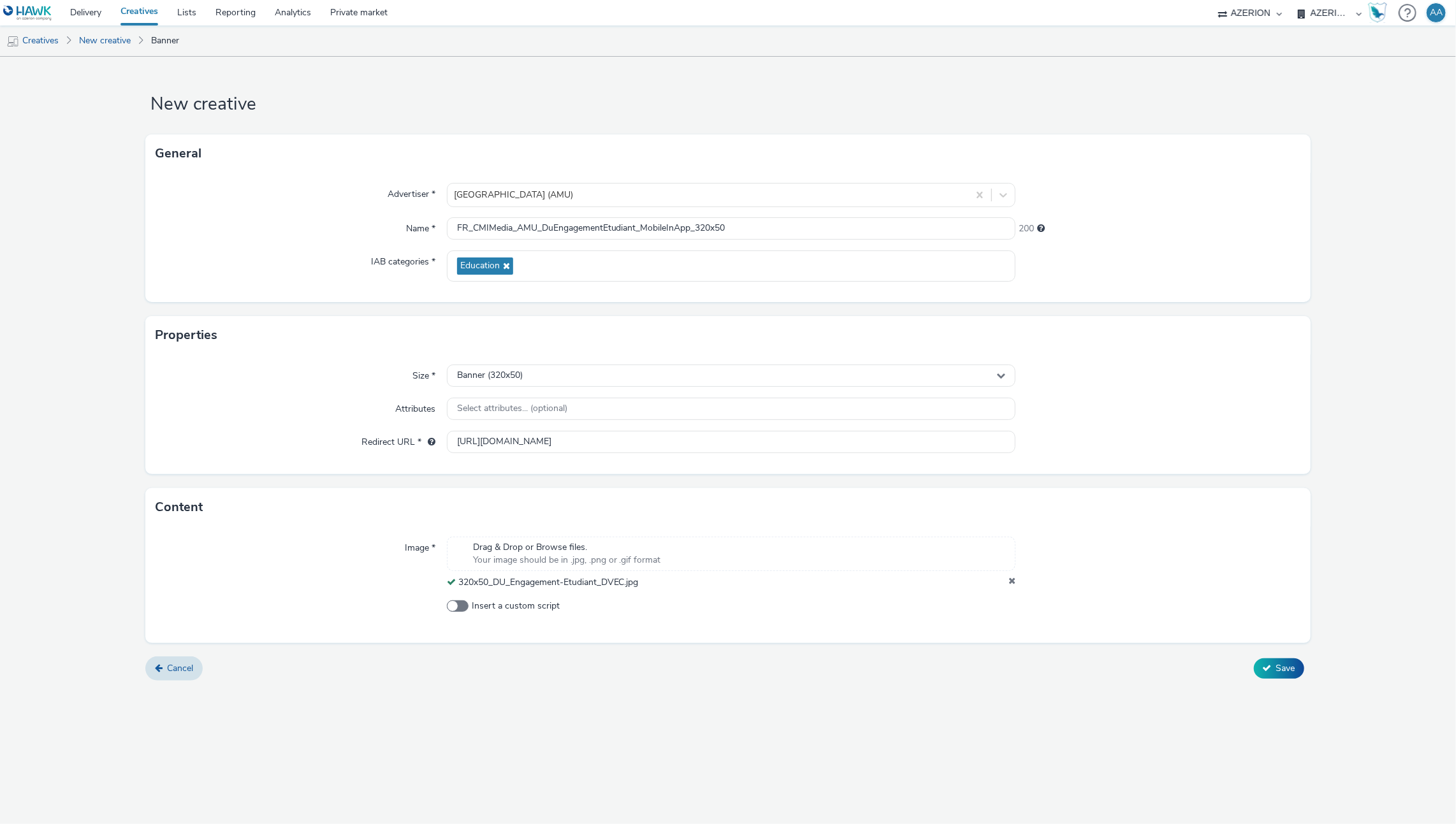
click at [1246, 669] on div "Cancel Save" at bounding box center [727, 668] width 1165 height 23
click at [1295, 669] on span "Save" at bounding box center [1286, 669] width 19 height 12
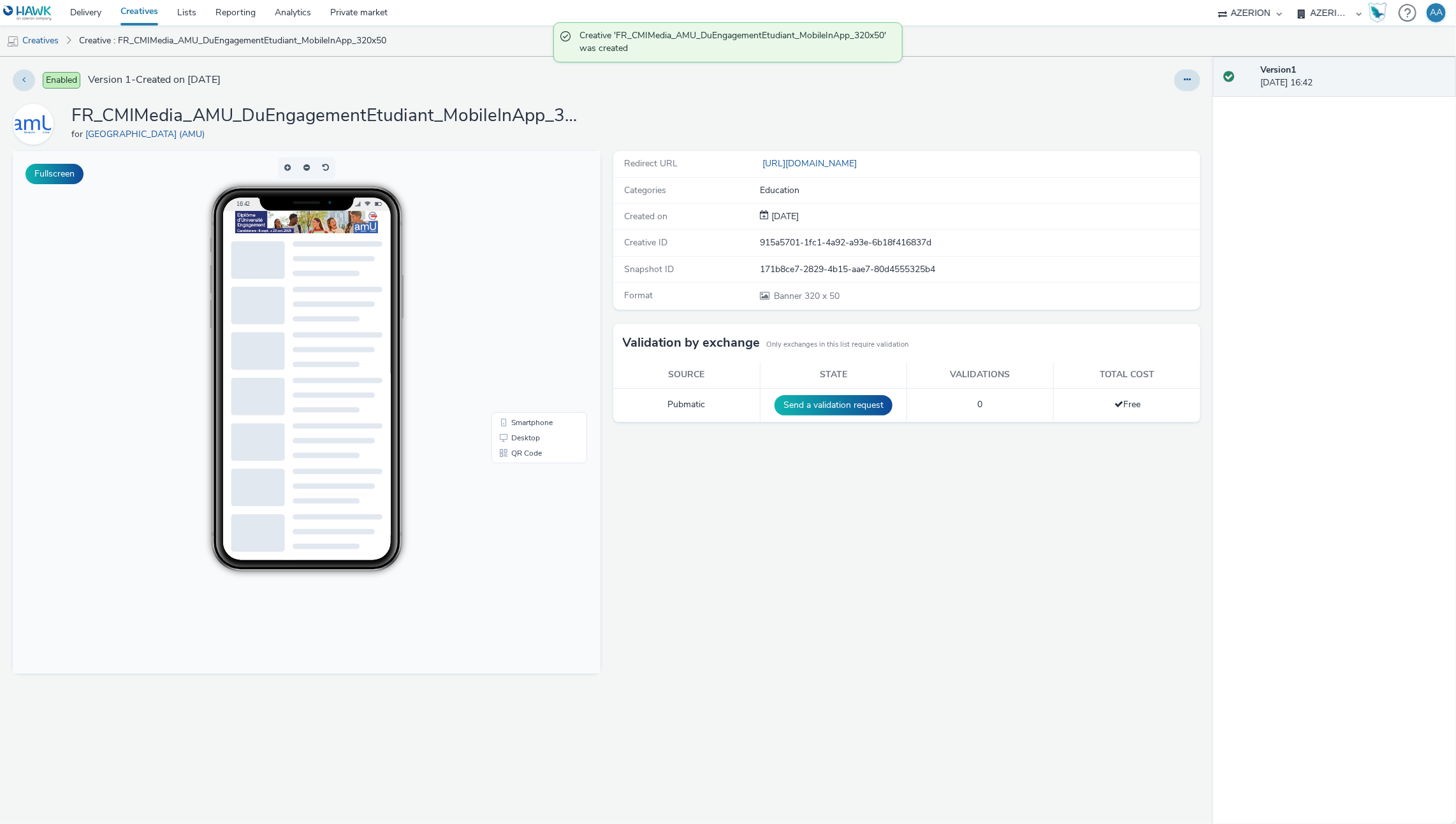
click at [301, 223] on img at bounding box center [307, 222] width 143 height 22
click at [101, 16] on link "Delivery" at bounding box center [85, 12] width 50 height 25
